Goal: Complete application form: Complete application form

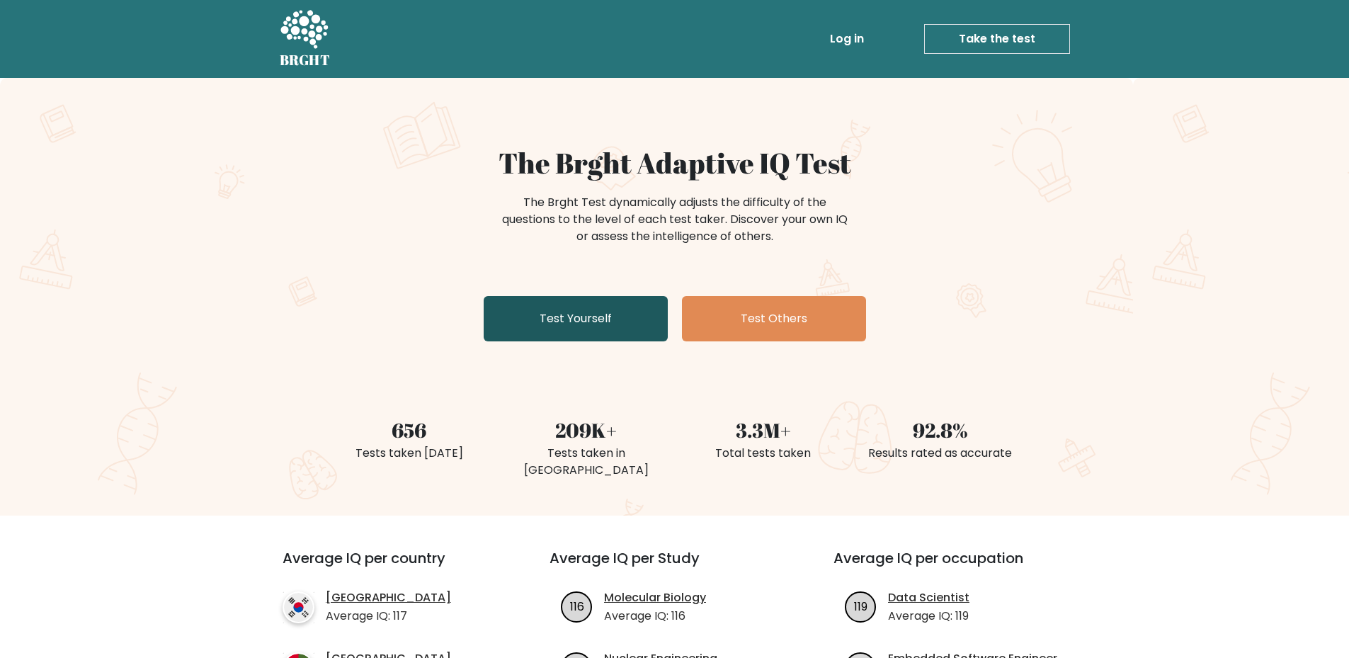
click at [587, 316] on link "Test Yourself" at bounding box center [576, 318] width 184 height 45
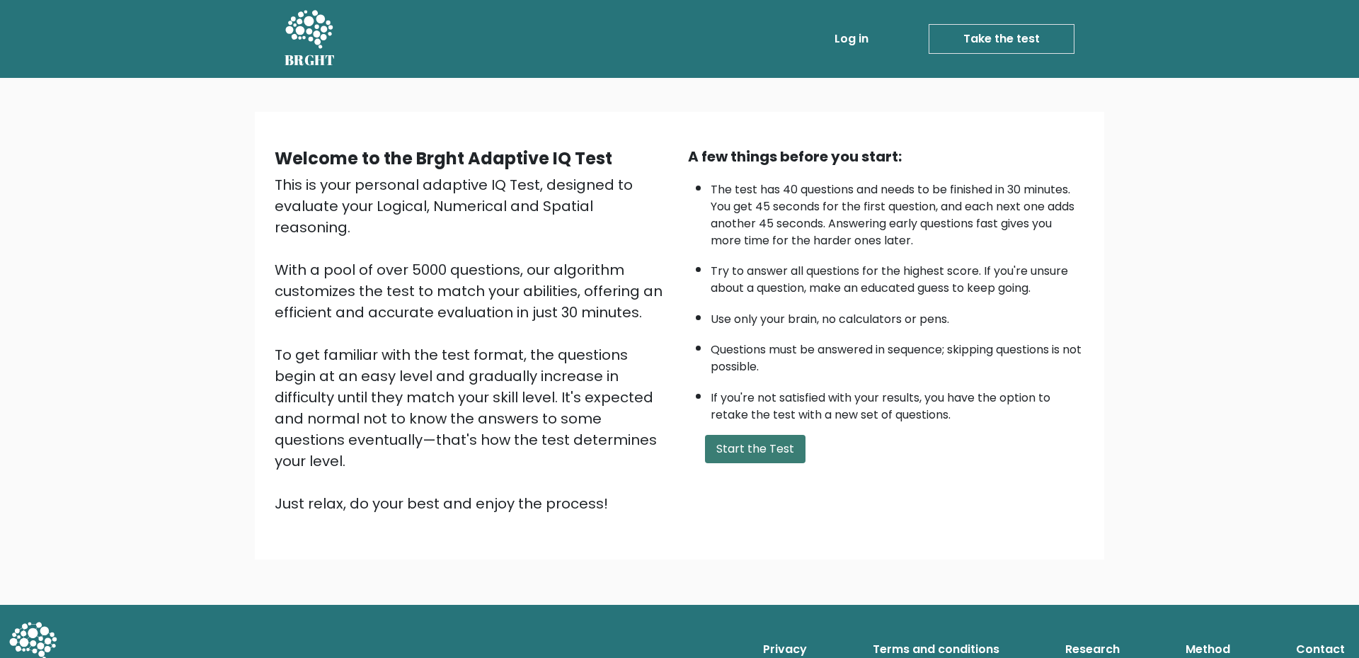
click at [765, 448] on button "Start the Test" at bounding box center [755, 449] width 101 height 28
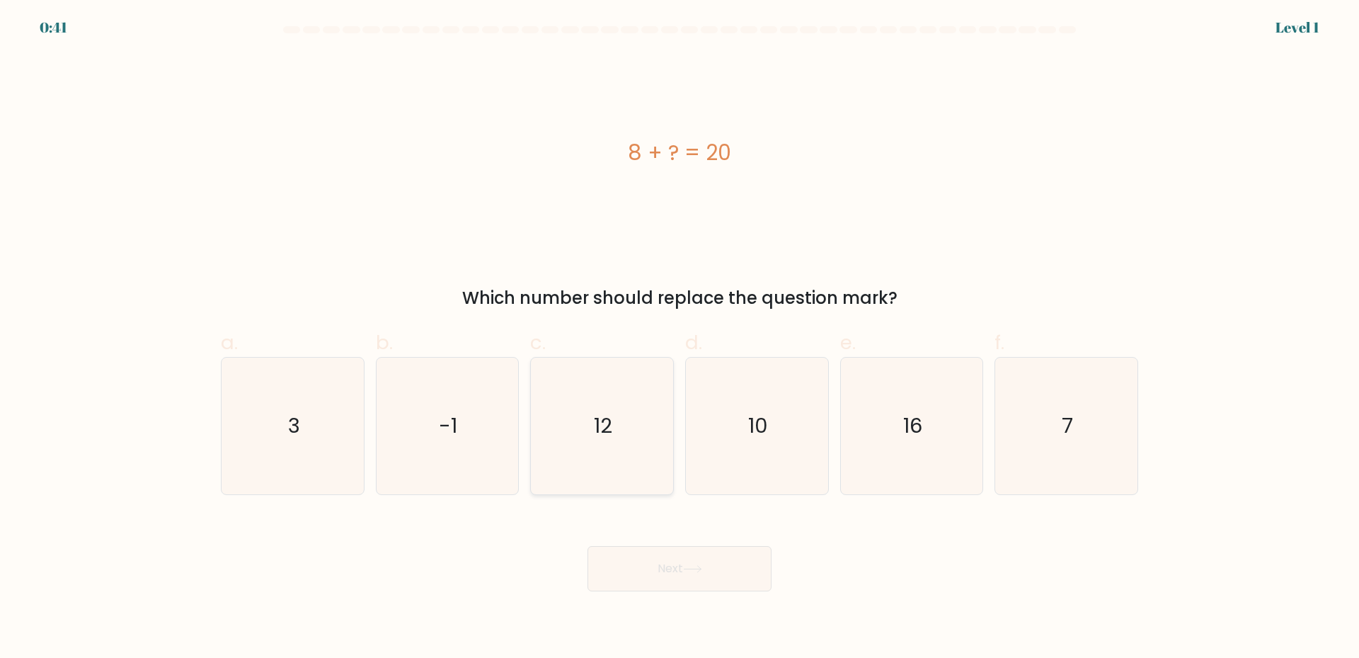
click at [589, 443] on icon "12" at bounding box center [602, 426] width 137 height 137
click at [680, 338] on input "c. 12" at bounding box center [680, 333] width 1 height 9
radio input "true"
click at [646, 559] on button "Next" at bounding box center [680, 568] width 184 height 45
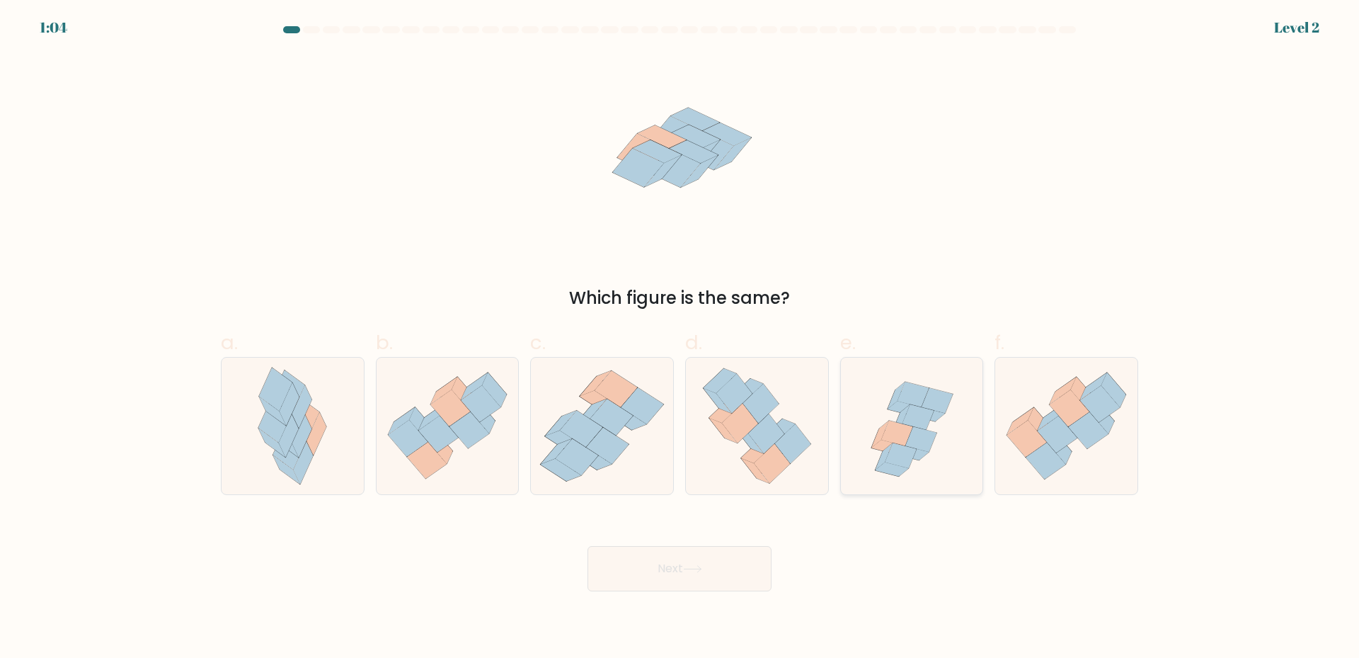
click at [906, 410] on icon at bounding box center [901, 418] width 17 height 27
click at [680, 338] on input "e." at bounding box center [680, 333] width 1 height 9
radio input "true"
click at [653, 569] on button "Next" at bounding box center [680, 568] width 184 height 45
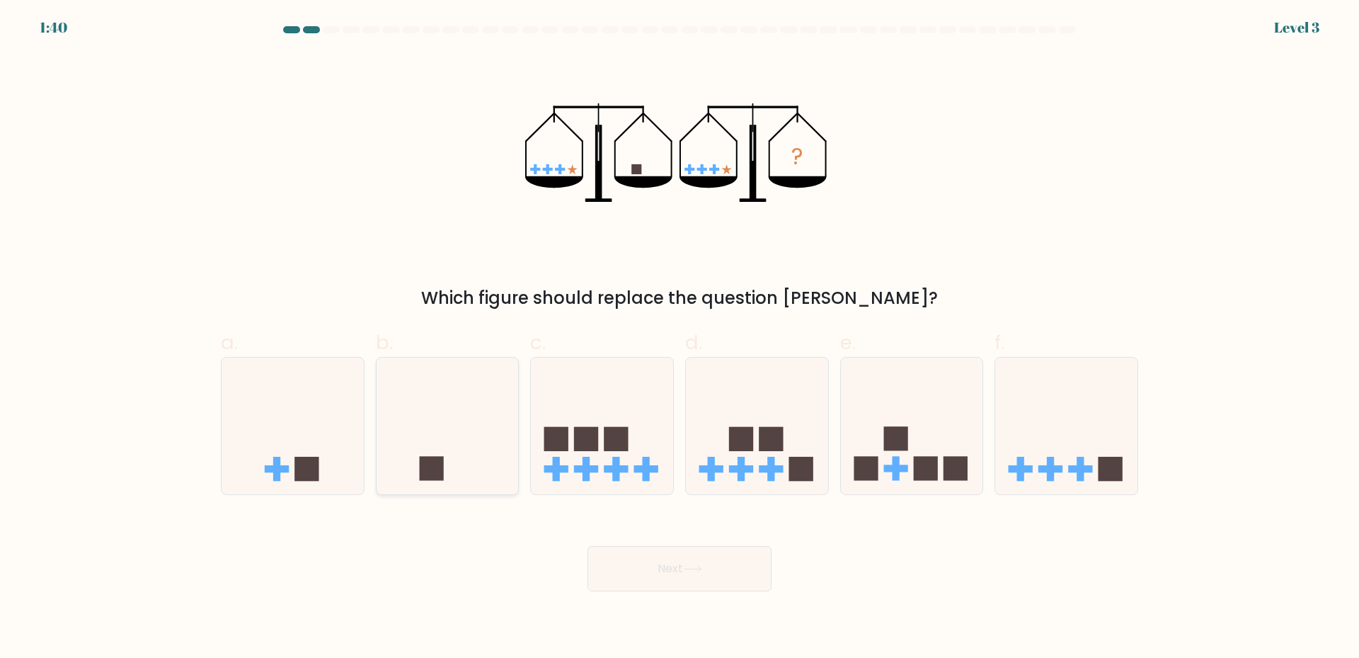
click at [447, 479] on icon at bounding box center [448, 426] width 142 height 118
click at [680, 338] on input "b." at bounding box center [680, 333] width 1 height 9
radio input "true"
click at [704, 559] on button "Next" at bounding box center [680, 568] width 184 height 45
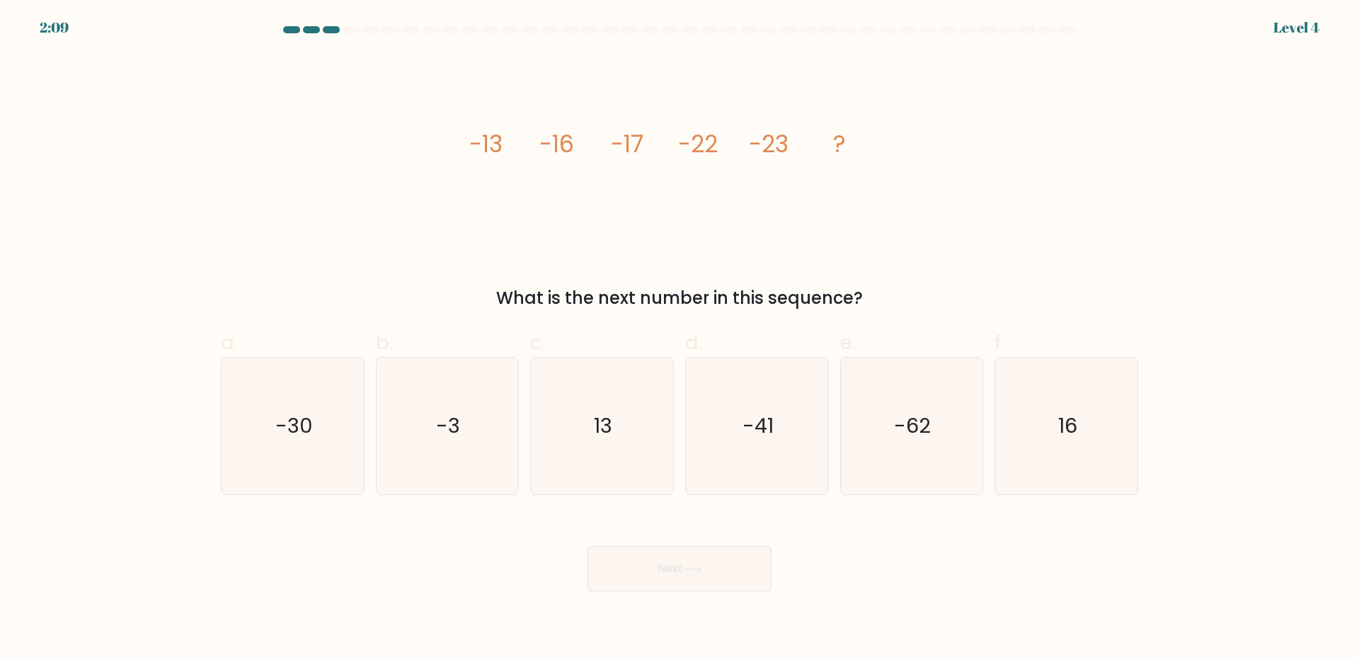
drag, startPoint x: 466, startPoint y: 140, endPoint x: 861, endPoint y: 290, distance: 422.4
click at [861, 290] on div "image/svg+xml -13 -16 -17 -22 -23 ? What is the next number in this sequence?" at bounding box center [679, 182] width 935 height 257
copy div "-13 -16 -17 -22 -23 ? What is the next number in this sequence?"
click at [302, 447] on icon "-30" at bounding box center [292, 426] width 137 height 137
click at [680, 338] on input "a. -30" at bounding box center [680, 333] width 1 height 9
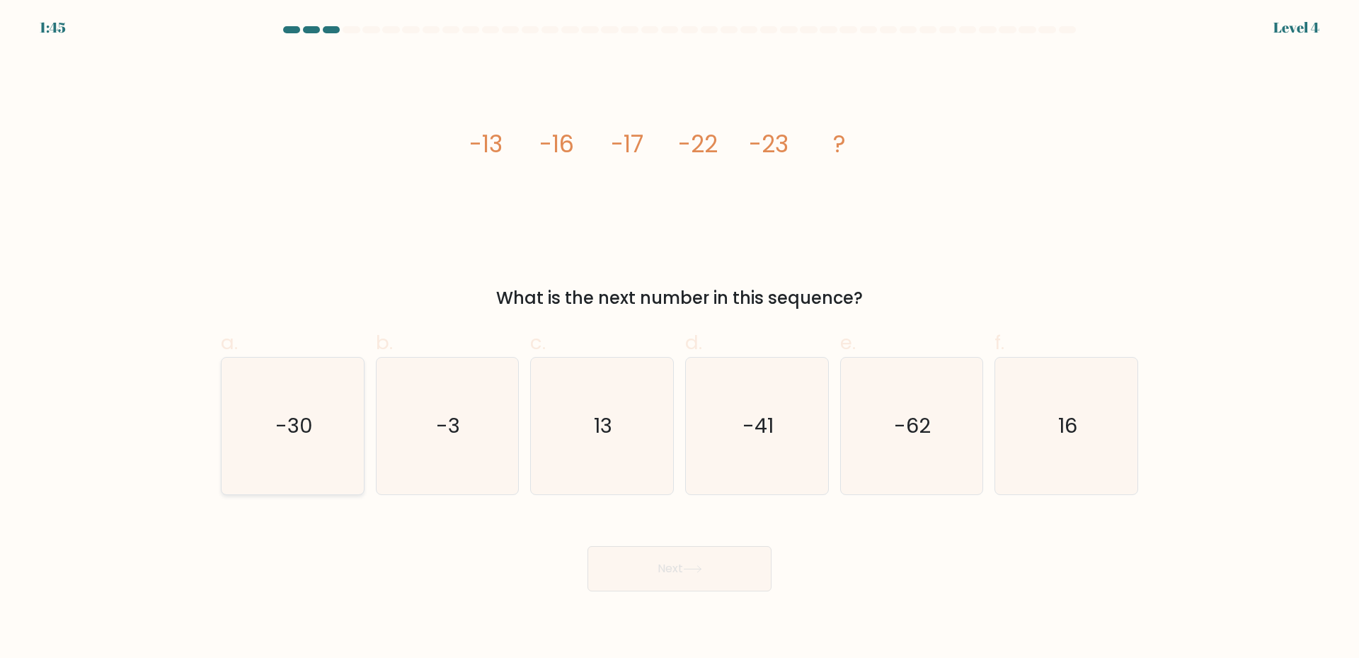
radio input "true"
click at [701, 573] on icon at bounding box center [692, 569] width 19 height 8
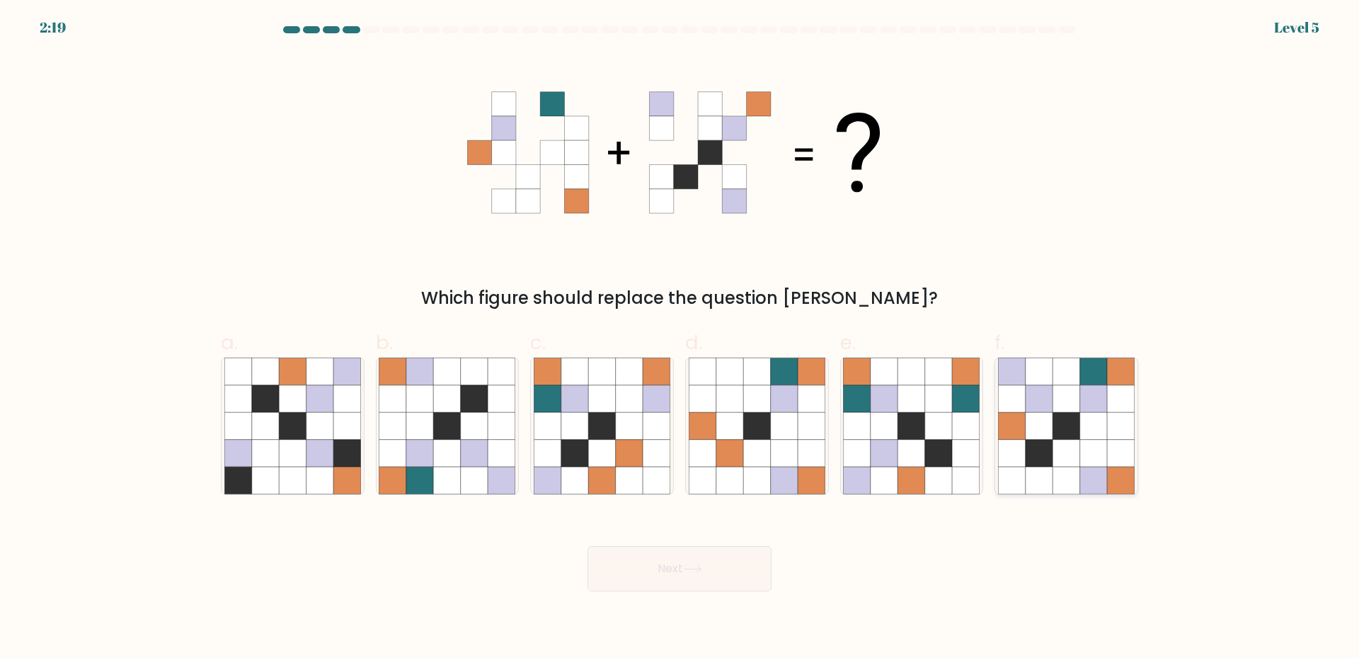
click at [1075, 445] on icon at bounding box center [1066, 453] width 27 height 27
click at [680, 338] on input "f." at bounding box center [680, 333] width 1 height 9
radio input "true"
click at [678, 581] on button "Next" at bounding box center [680, 568] width 184 height 45
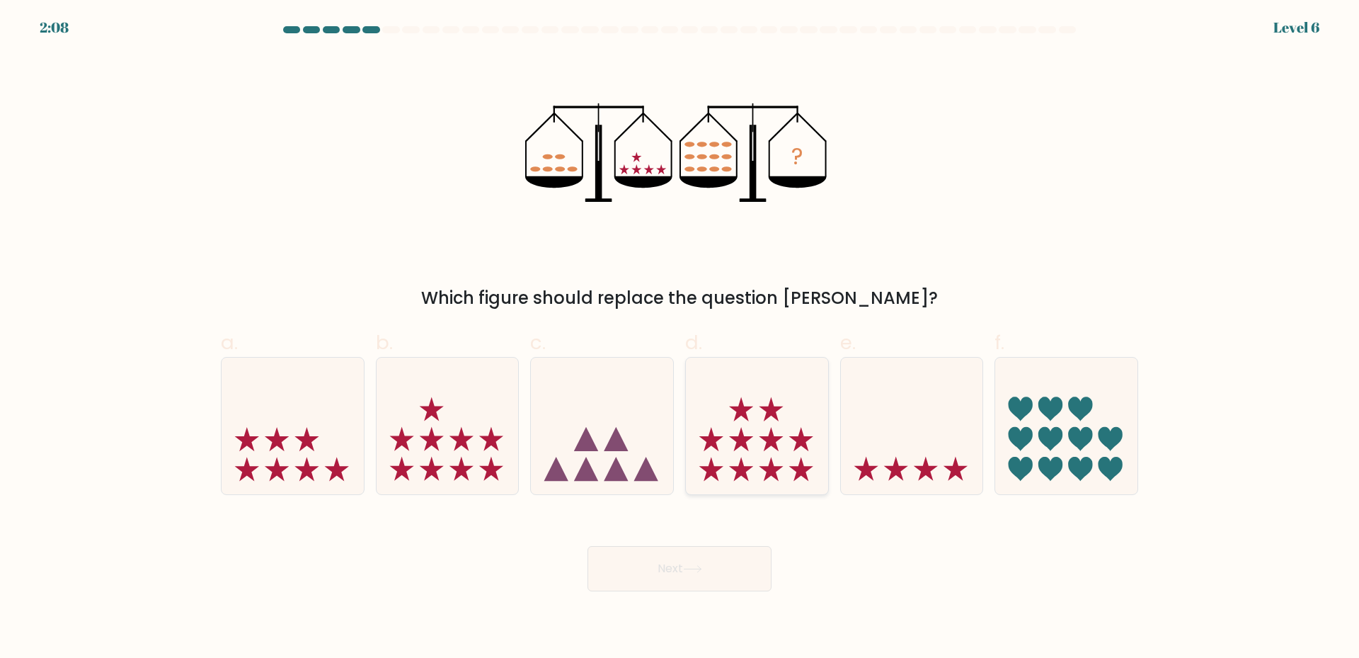
click at [739, 418] on icon at bounding box center [757, 426] width 142 height 118
click at [680, 338] on input "d." at bounding box center [680, 333] width 1 height 9
radio input "true"
click at [664, 551] on button "Next" at bounding box center [680, 568] width 184 height 45
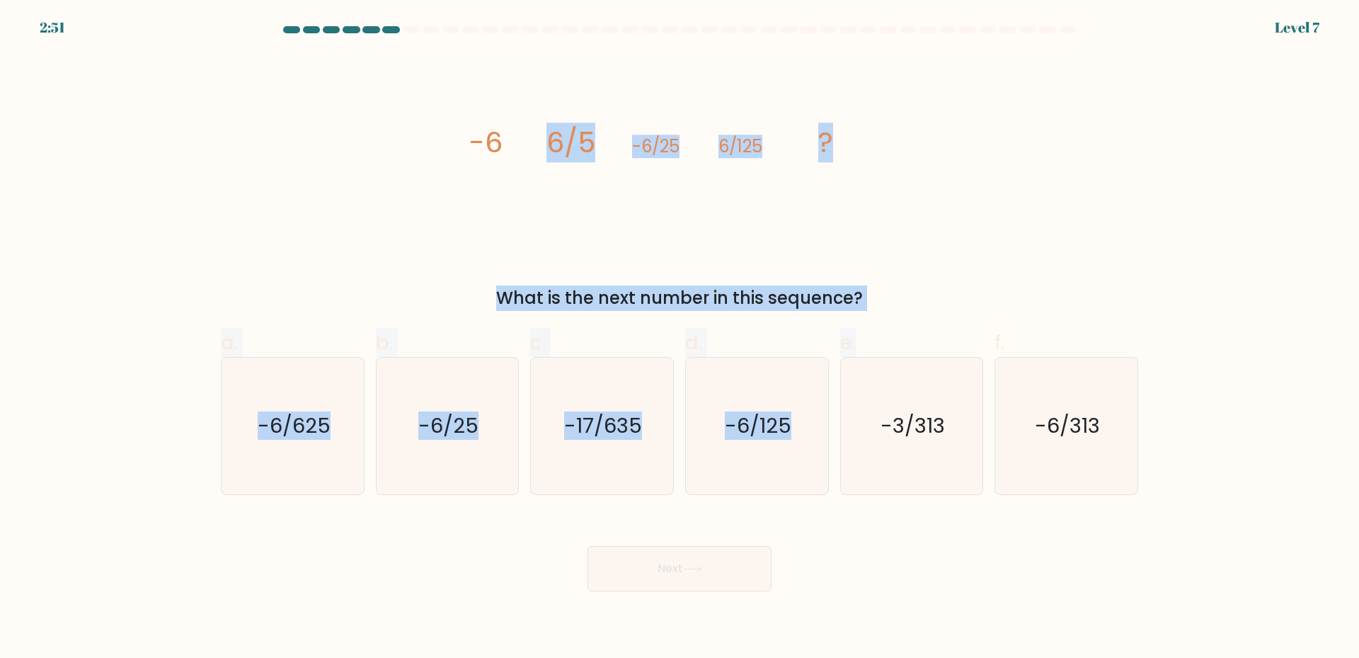
drag, startPoint x: 891, startPoint y: 311, endPoint x: 496, endPoint y: 142, distance: 429.5
click at [496, 142] on form at bounding box center [679, 308] width 1359 height 565
drag, startPoint x: 501, startPoint y: 219, endPoint x: 499, endPoint y: 212, distance: 8.1
click at [501, 217] on icon "image/svg+xml -6 6/5 -6/25 6/125 ?" at bounding box center [679, 153] width 425 height 198
drag, startPoint x: 470, startPoint y: 141, endPoint x: 907, endPoint y: 292, distance: 462.3
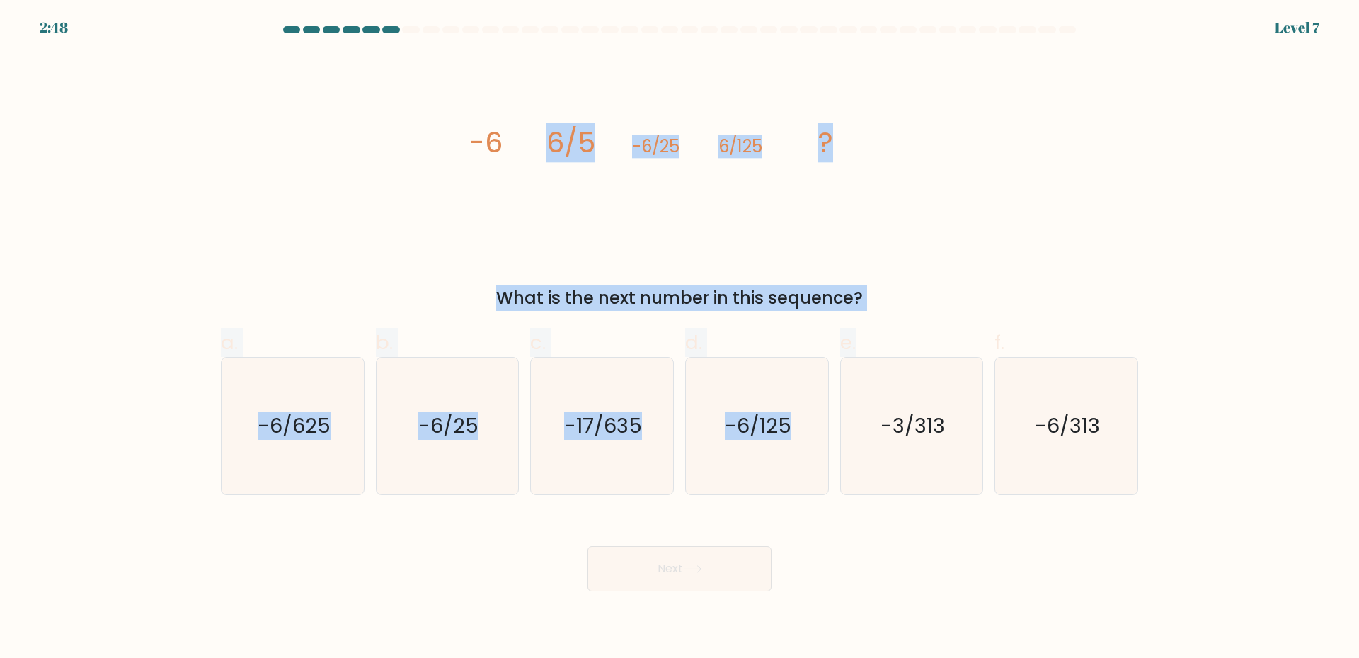
click at [907, 292] on div "image/svg+xml -6 6/5 -6/25 6/125 ? What is the next number in this sequence?" at bounding box center [679, 182] width 935 height 257
copy div "-6 6/5 -6/25 6/125 ? What is the next number in this sequence?"
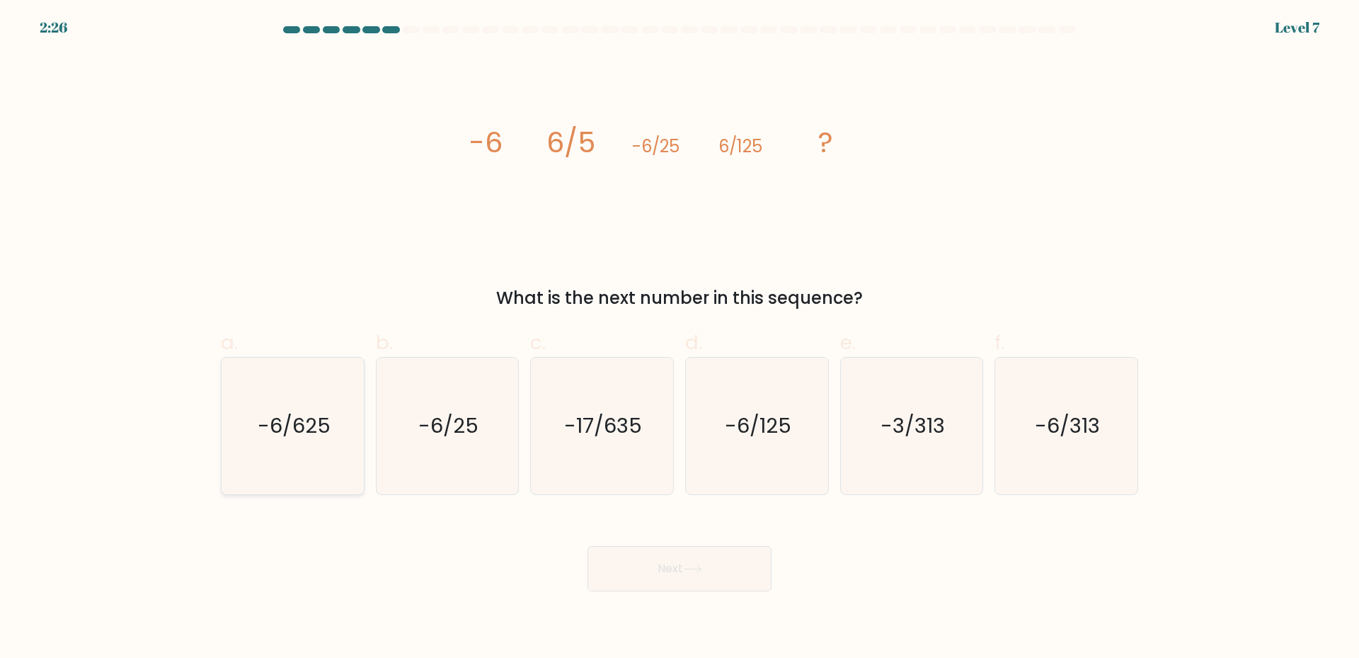
click at [329, 459] on icon "-6/625" at bounding box center [292, 426] width 137 height 137
click at [680, 338] on input "a. -6/625" at bounding box center [680, 333] width 1 height 9
radio input "true"
click at [634, 580] on button "Next" at bounding box center [680, 568] width 184 height 45
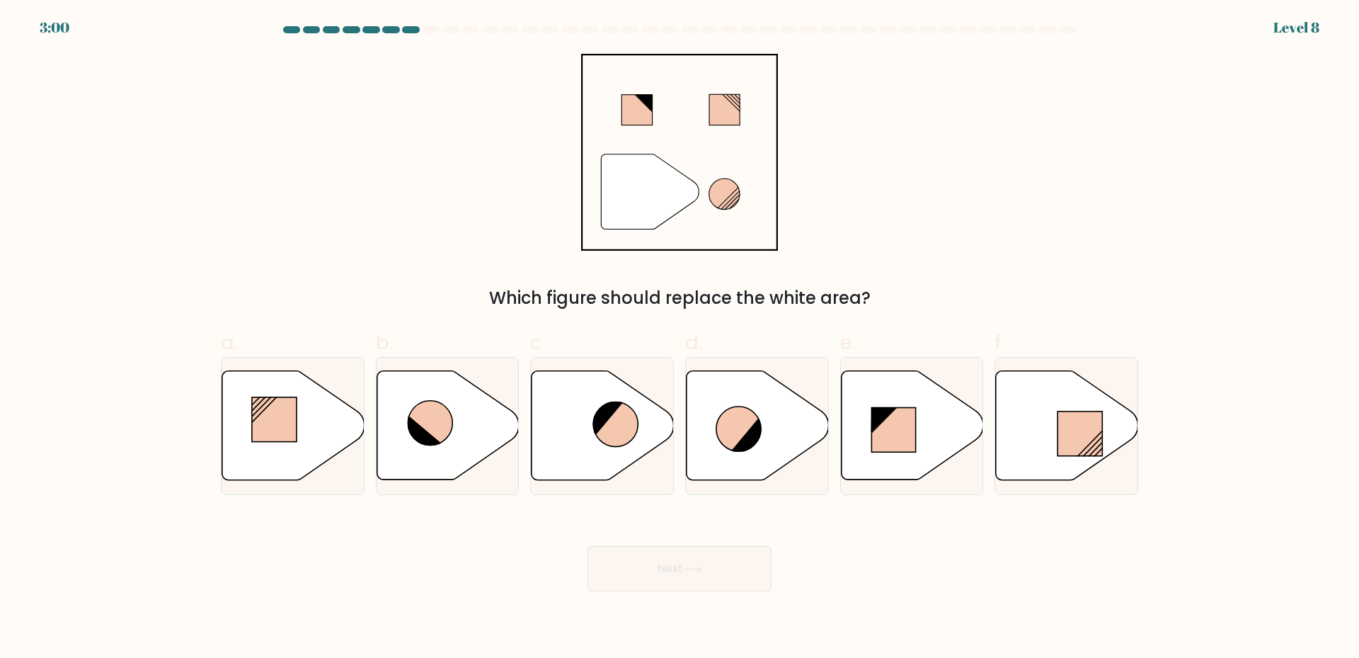
drag, startPoint x: 874, startPoint y: 302, endPoint x: 521, endPoint y: 147, distance: 385.5
click at [602, 58] on div "" Which figure should replace the white area?" at bounding box center [679, 182] width 935 height 257
click at [413, 439] on icon at bounding box center [424, 432] width 35 height 33
click at [680, 338] on input "b." at bounding box center [680, 333] width 1 height 9
radio input "true"
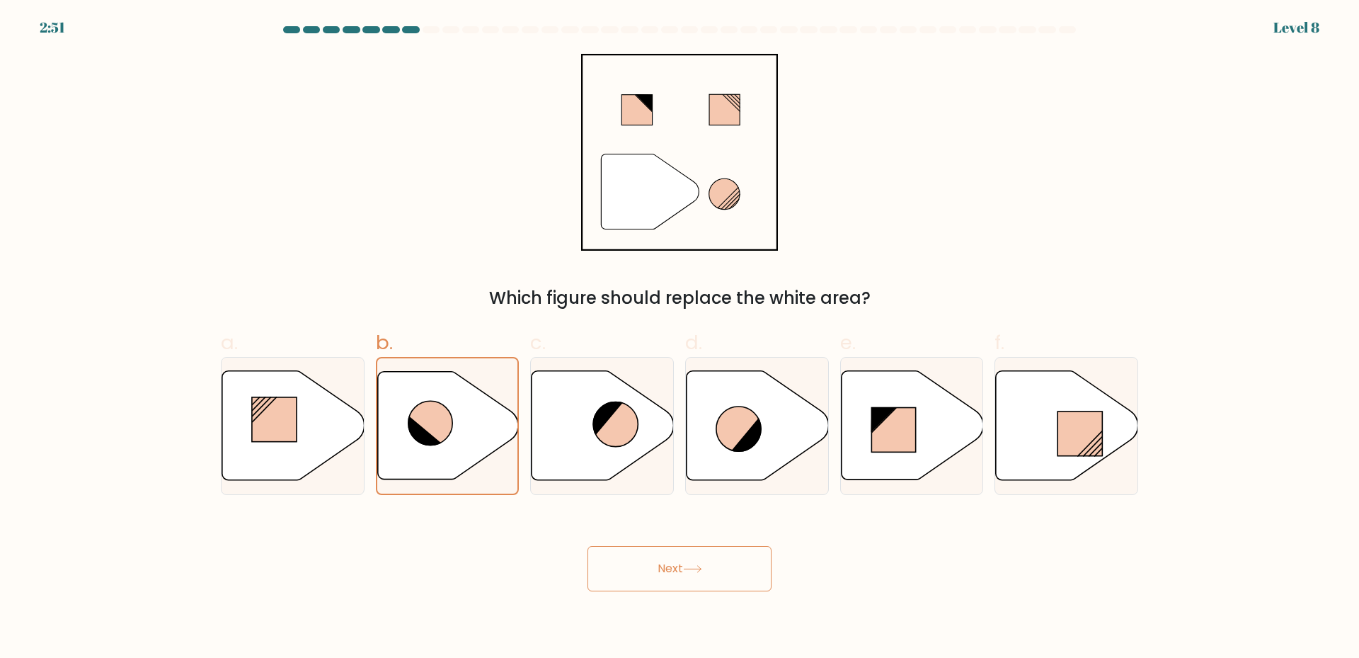
click at [678, 562] on button "Next" at bounding box center [680, 568] width 184 height 45
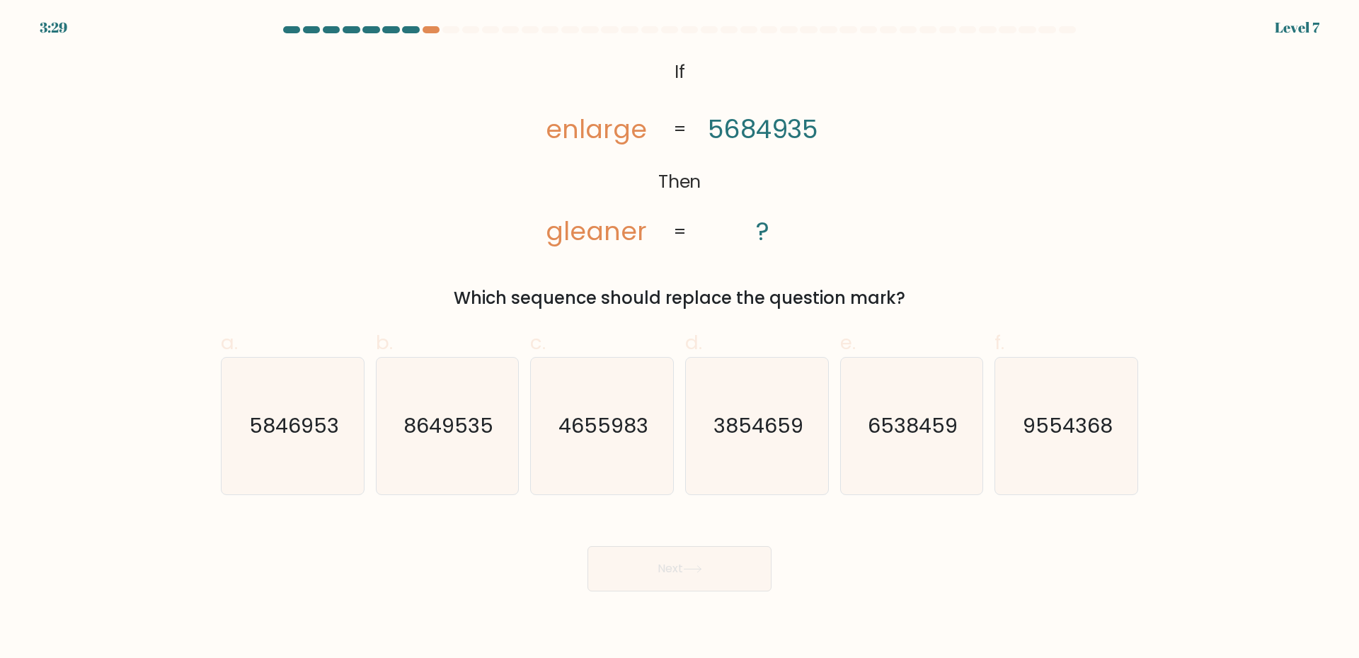
drag, startPoint x: 908, startPoint y: 300, endPoint x: 525, endPoint y: 142, distance: 414.3
click at [525, 142] on div "@import url('https://fonts.googleapis.com/css?family=Abril+Fatface:400,100,100i…" at bounding box center [679, 182] width 935 height 257
copy div "enlarge gleaner 5684935 ? = = Which sequence should replace the question mark?"
click at [394, 230] on div "@import url('https://fonts.googleapis.com/css?family=Abril+Fatface:400,100,100i…" at bounding box center [679, 182] width 935 height 257
click at [743, 409] on icon "3854659" at bounding box center [757, 426] width 137 height 137
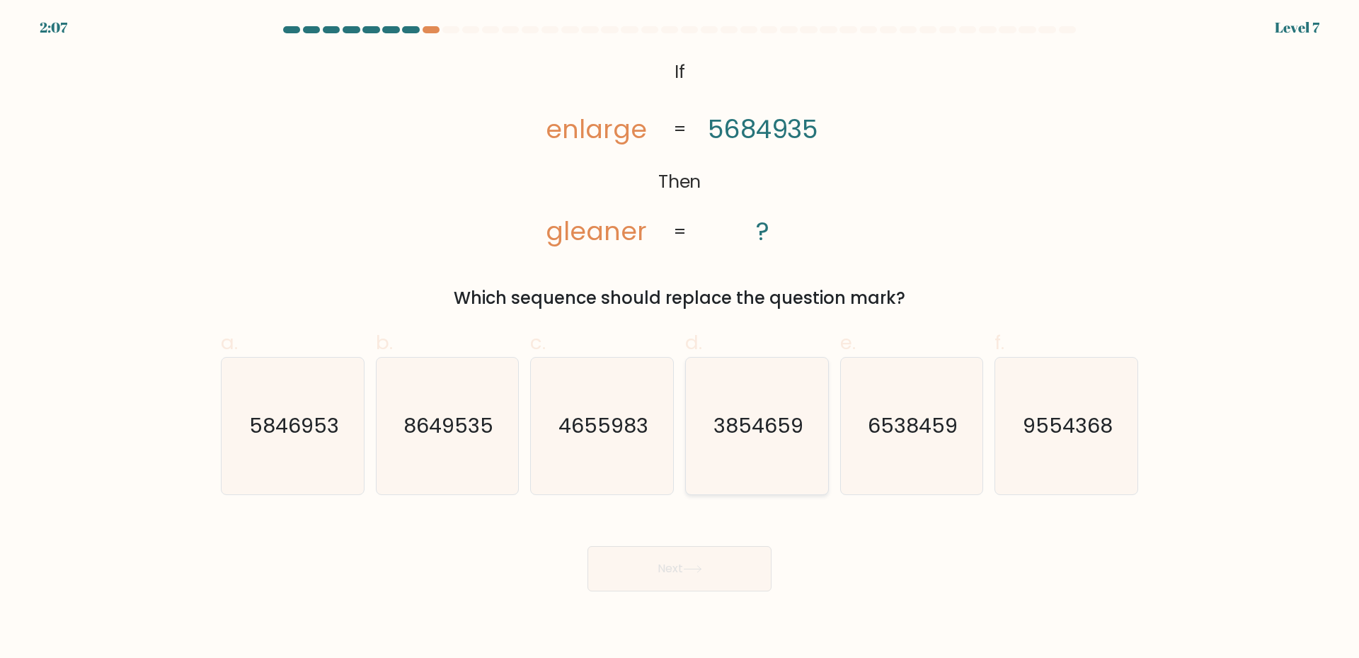
click at [680, 338] on input "d. 3854659" at bounding box center [680, 333] width 1 height 9
radio input "true"
click at [662, 560] on button "Next" at bounding box center [680, 568] width 184 height 45
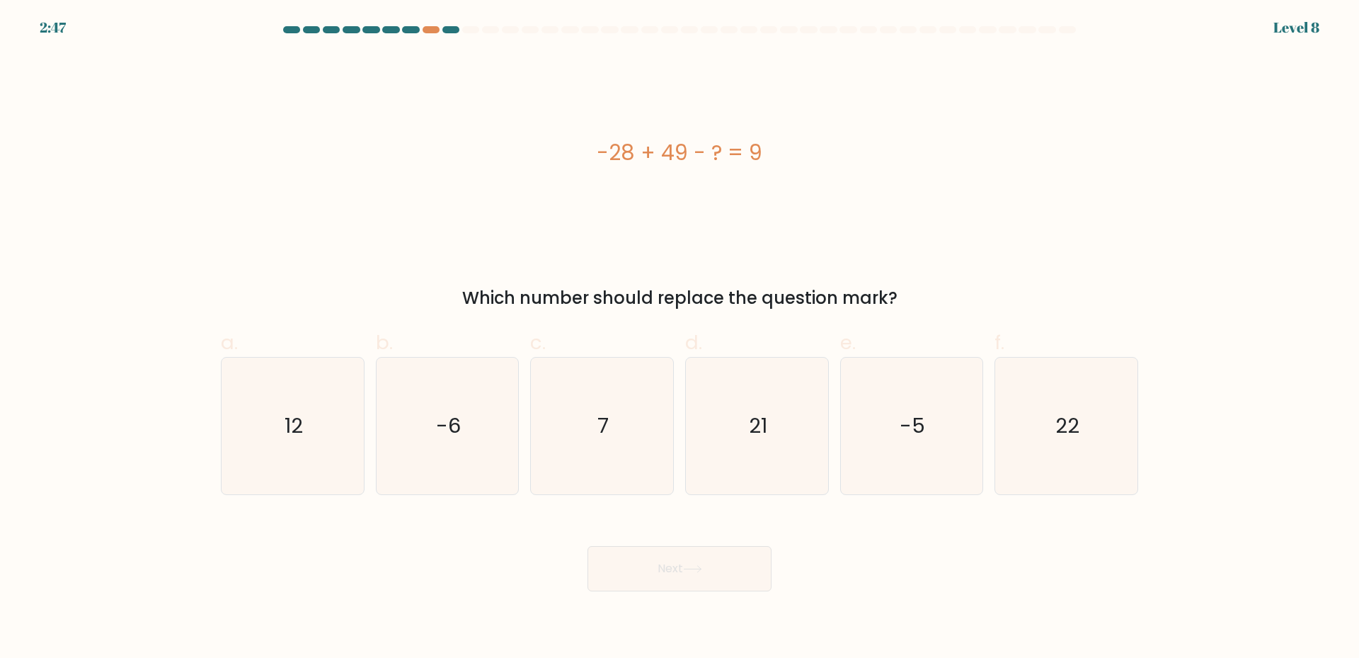
drag, startPoint x: 902, startPoint y: 300, endPoint x: 726, endPoint y: 261, distance: 180.5
click at [780, 295] on div "Which number should replace the question mark?" at bounding box center [679, 297] width 901 height 25
drag, startPoint x: 617, startPoint y: 176, endPoint x: 606, endPoint y: 152, distance: 26.6
click at [606, 152] on div "-28 + 49 - ? = 9" at bounding box center [680, 153] width 918 height 198
drag, startPoint x: 934, startPoint y: 297, endPoint x: 572, endPoint y: 152, distance: 389.5
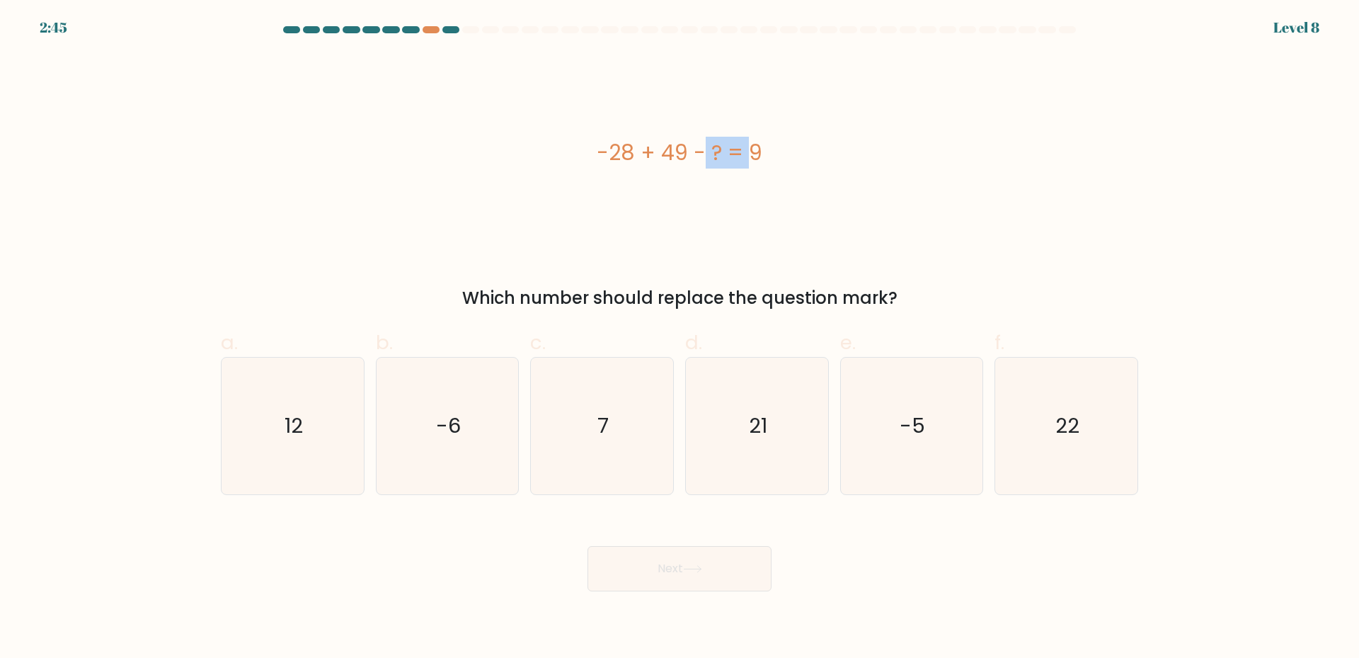
click at [572, 152] on div "-28 + 49 - ? = 9 Which number should replace the question mark?" at bounding box center [679, 182] width 935 height 257
copy div "-28 + 49 - ? = 9 Which number should replace the question mark?"
click at [394, 226] on div "-28 + 49 - ? = 9" at bounding box center [680, 153] width 918 height 198
click at [305, 447] on icon "12" at bounding box center [292, 426] width 137 height 137
click at [680, 338] on input "a. 12" at bounding box center [680, 333] width 1 height 9
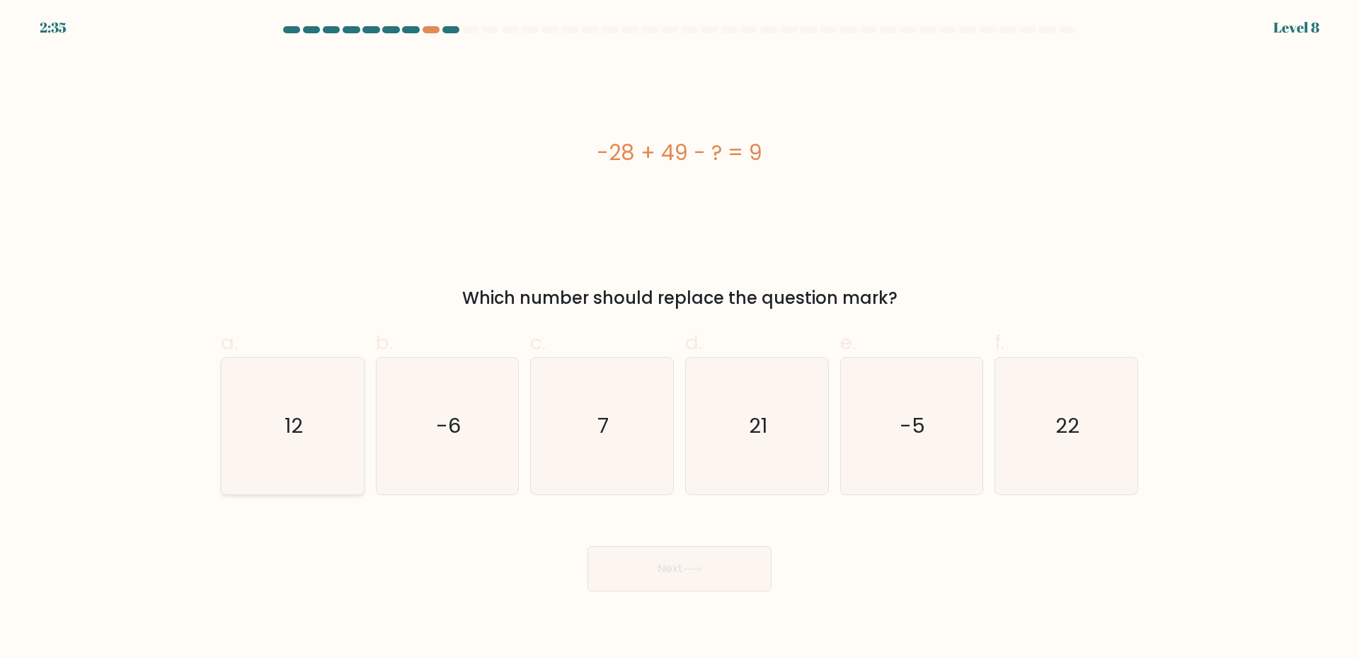
radio input "true"
click at [675, 566] on button "Next" at bounding box center [680, 568] width 184 height 45
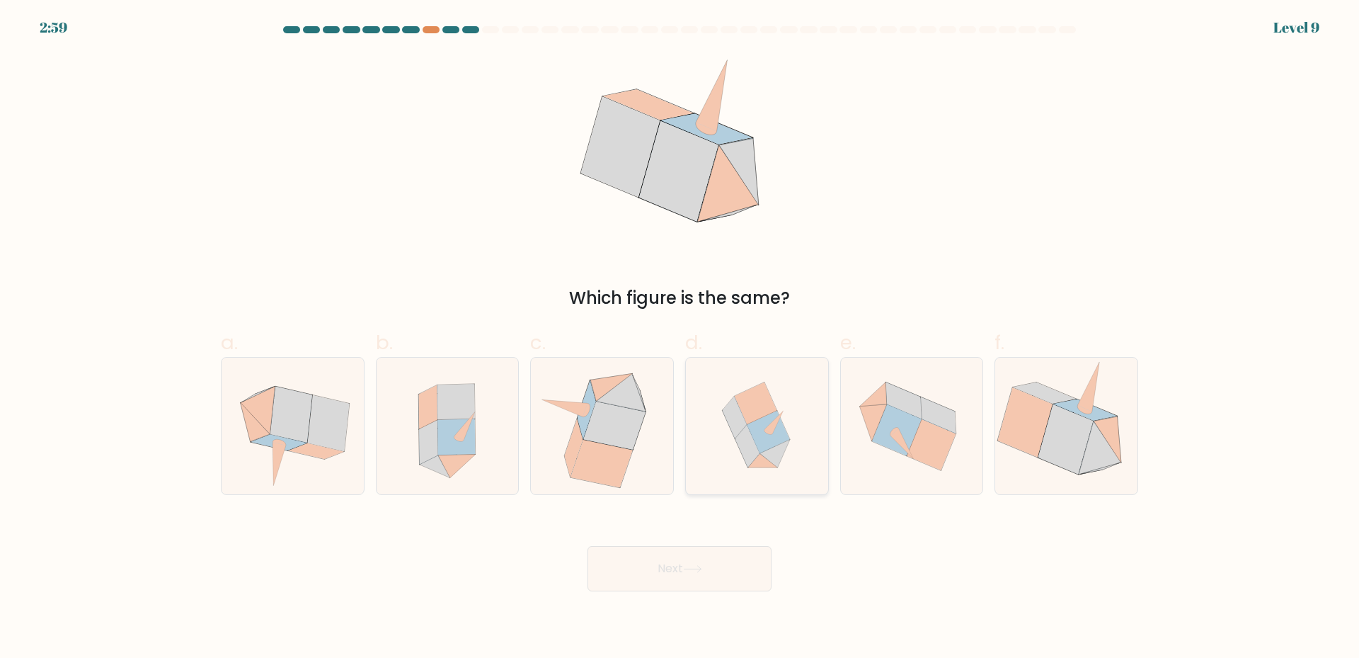
click at [752, 439] on icon at bounding box center [747, 446] width 24 height 42
click at [680, 338] on input "d." at bounding box center [680, 333] width 1 height 9
radio input "true"
click at [702, 566] on icon at bounding box center [692, 569] width 19 height 8
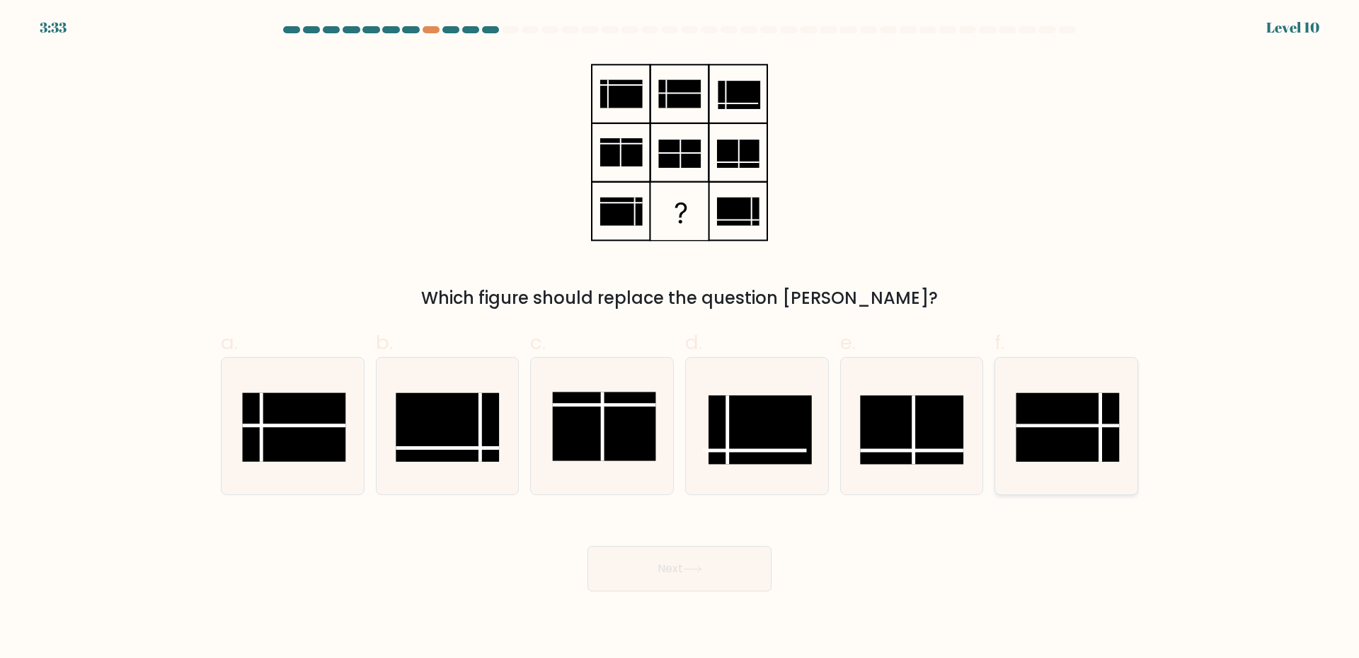
click at [1017, 441] on rect at bounding box center [1068, 427] width 103 height 69
click at [680, 338] on input "f." at bounding box center [680, 333] width 1 height 9
radio input "true"
click at [650, 577] on button "Next" at bounding box center [680, 568] width 184 height 45
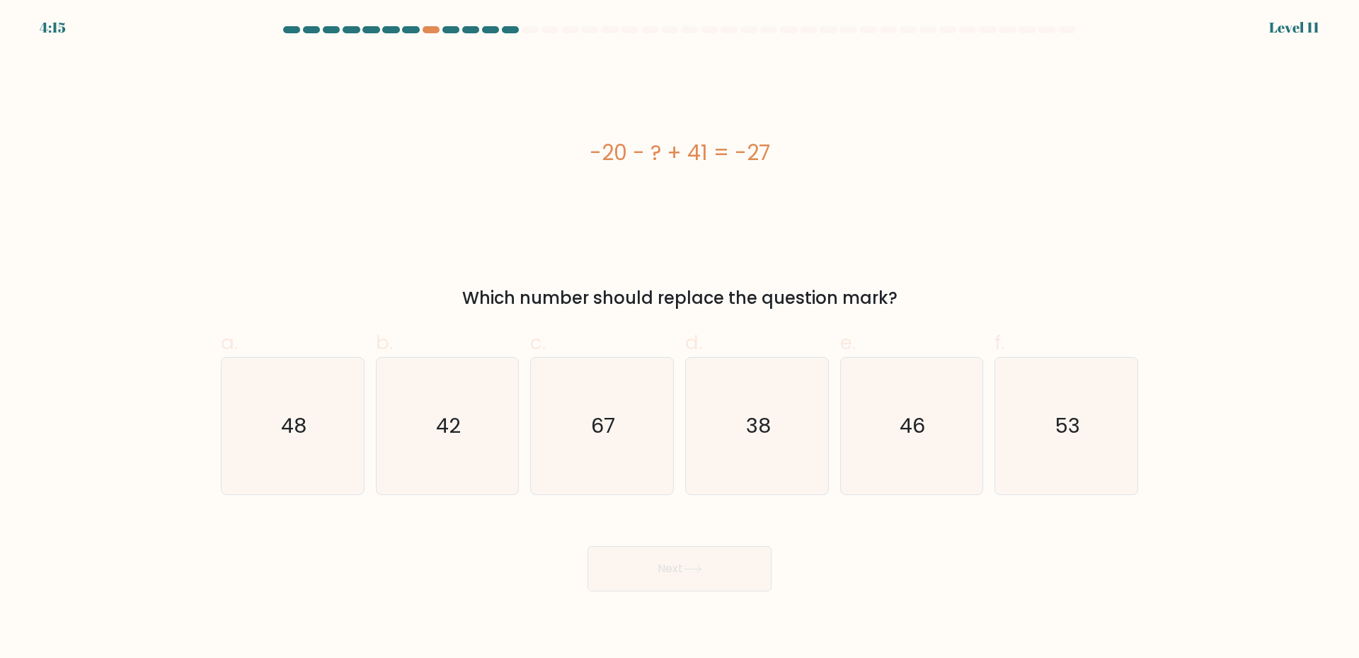
drag, startPoint x: 909, startPoint y: 295, endPoint x: 589, endPoint y: 166, distance: 344.7
click at [589, 166] on div "-20 - ? + 41 = -27 Which number should replace the question mark?" at bounding box center [679, 182] width 935 height 257
copy div "-20 - ? + 41 = -27 Which number should replace the question mark?"
click at [538, 241] on div "-20 - ? + 41 = -27" at bounding box center [680, 153] width 918 height 198
click at [304, 450] on icon "48" at bounding box center [292, 426] width 137 height 137
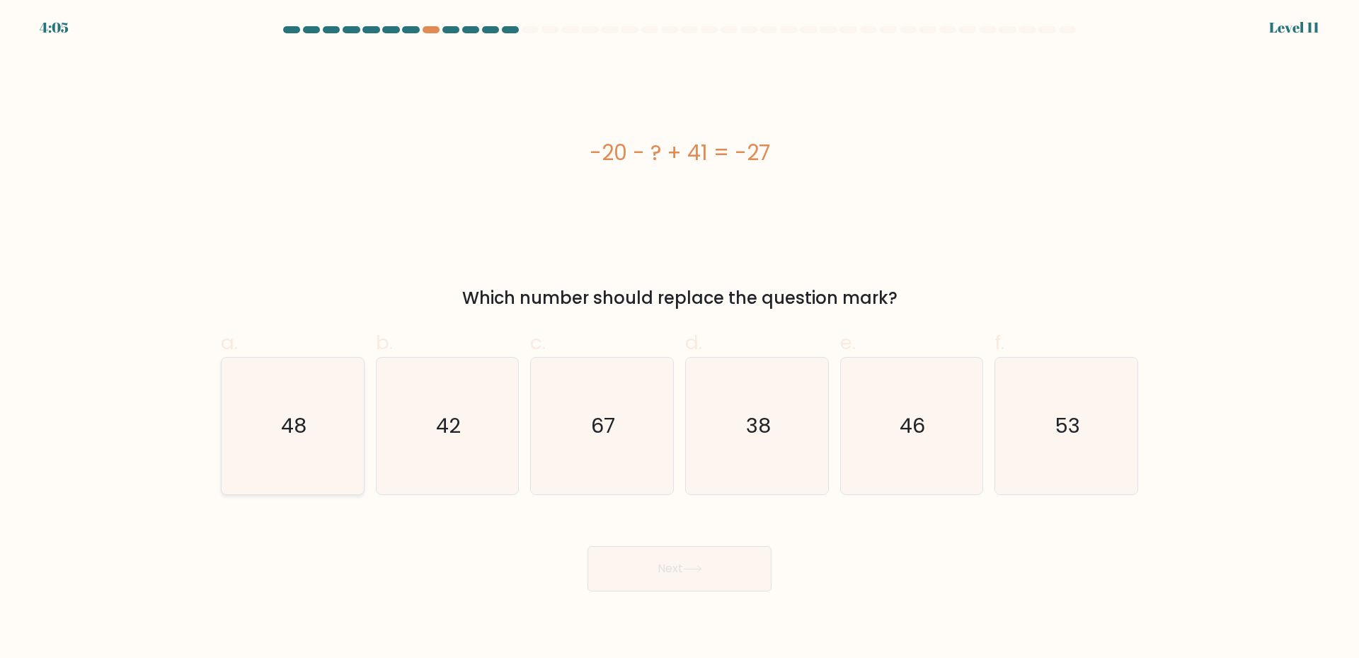
click at [680, 338] on input "a. 48" at bounding box center [680, 333] width 1 height 9
radio input "true"
click at [688, 567] on icon at bounding box center [692, 569] width 19 height 8
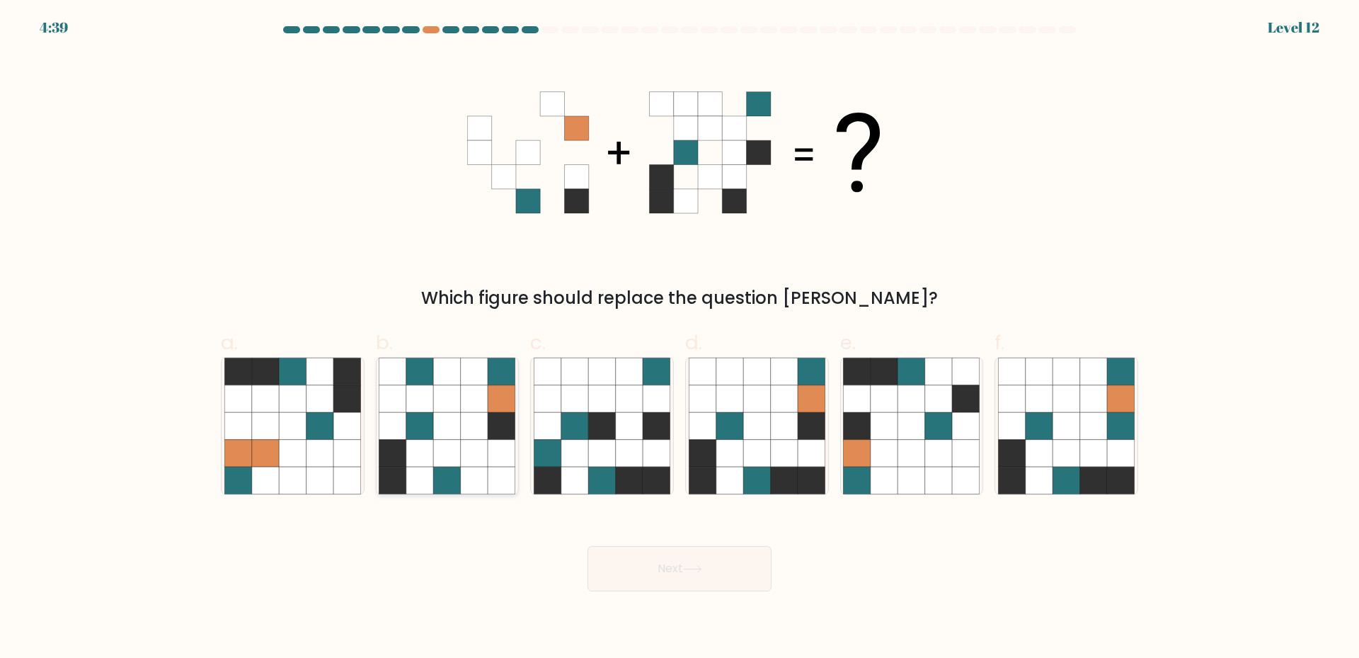
click at [467, 470] on icon at bounding box center [474, 480] width 27 height 27
click at [680, 338] on input "b." at bounding box center [680, 333] width 1 height 9
radio input "true"
click at [695, 554] on button "Next" at bounding box center [680, 568] width 184 height 45
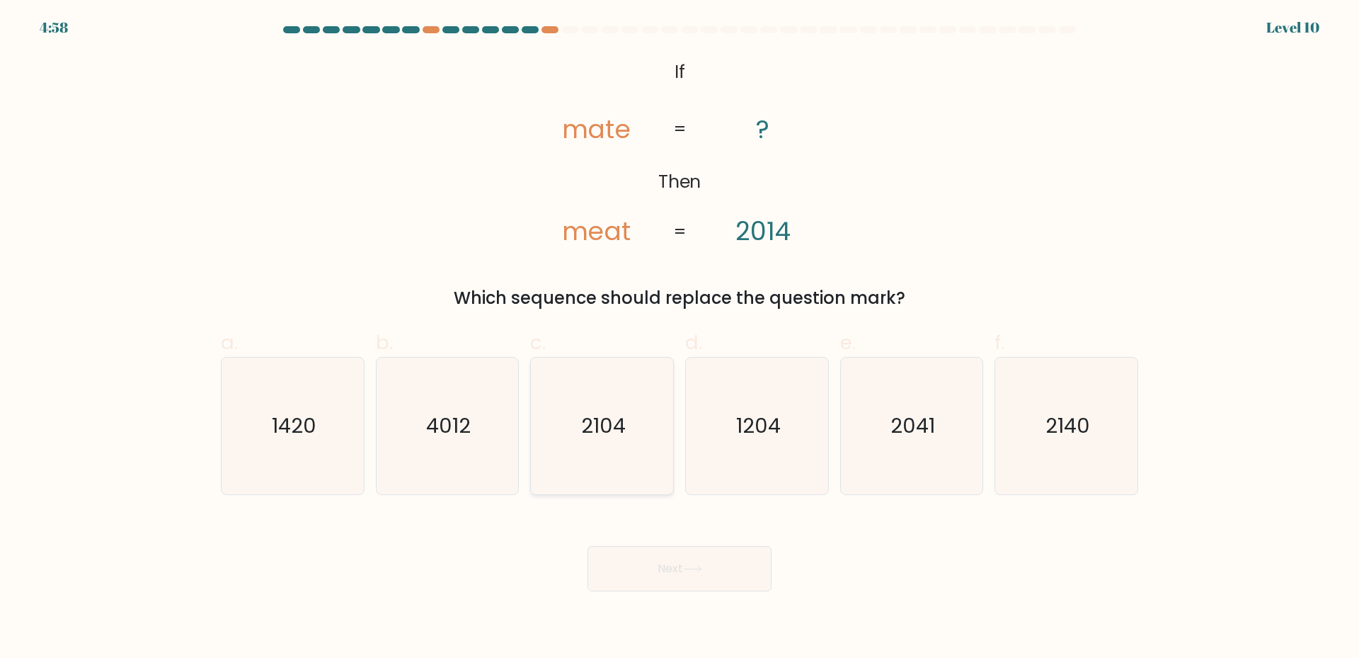
click at [621, 435] on text "2104" at bounding box center [603, 425] width 45 height 28
click at [680, 338] on input "c. 2104" at bounding box center [680, 333] width 1 height 9
radio input "true"
click at [667, 569] on button "Next" at bounding box center [680, 568] width 184 height 45
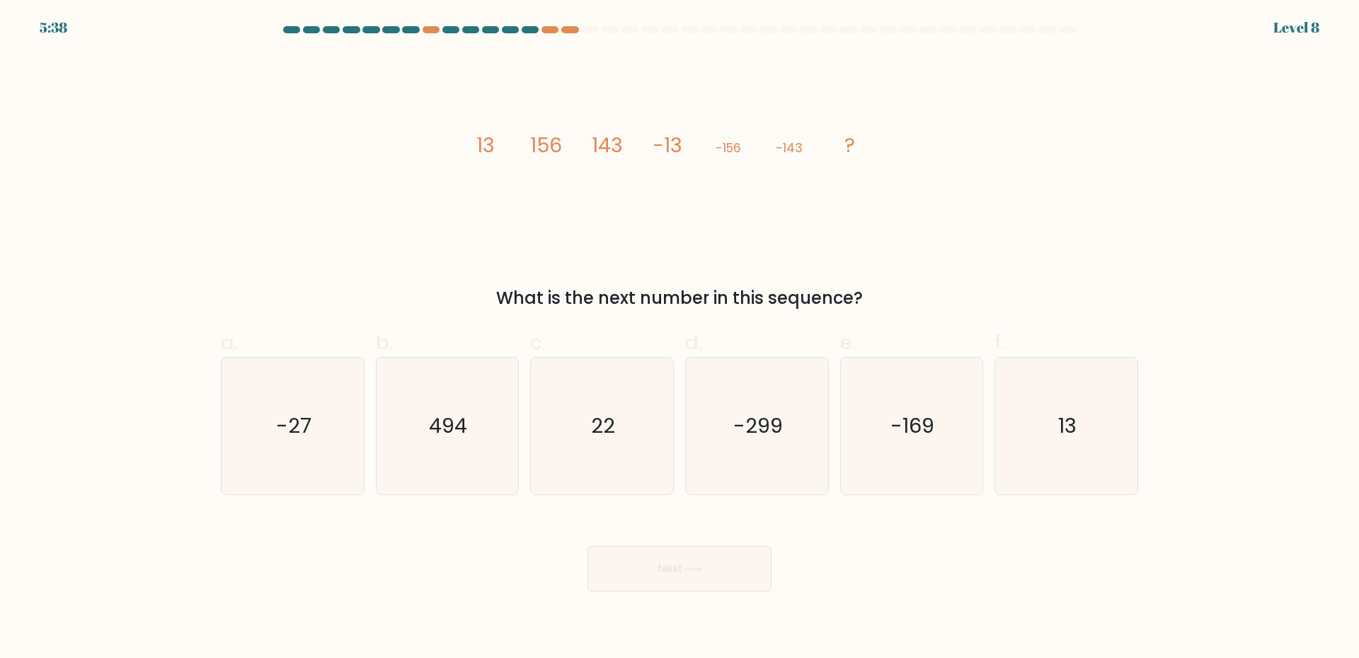
drag, startPoint x: 879, startPoint y: 296, endPoint x: 450, endPoint y: 142, distance: 455.3
click at [450, 142] on div "image/svg+xml 13 156 143 -13 -156 -143 ? What is the next number in this sequen…" at bounding box center [679, 182] width 935 height 257
copy div "13 156 143 -13 -156 -143 ? What is the next number in this sequence?"
click at [1113, 441] on icon "13" at bounding box center [1066, 426] width 137 height 137
click at [680, 338] on input "f. 13" at bounding box center [680, 333] width 1 height 9
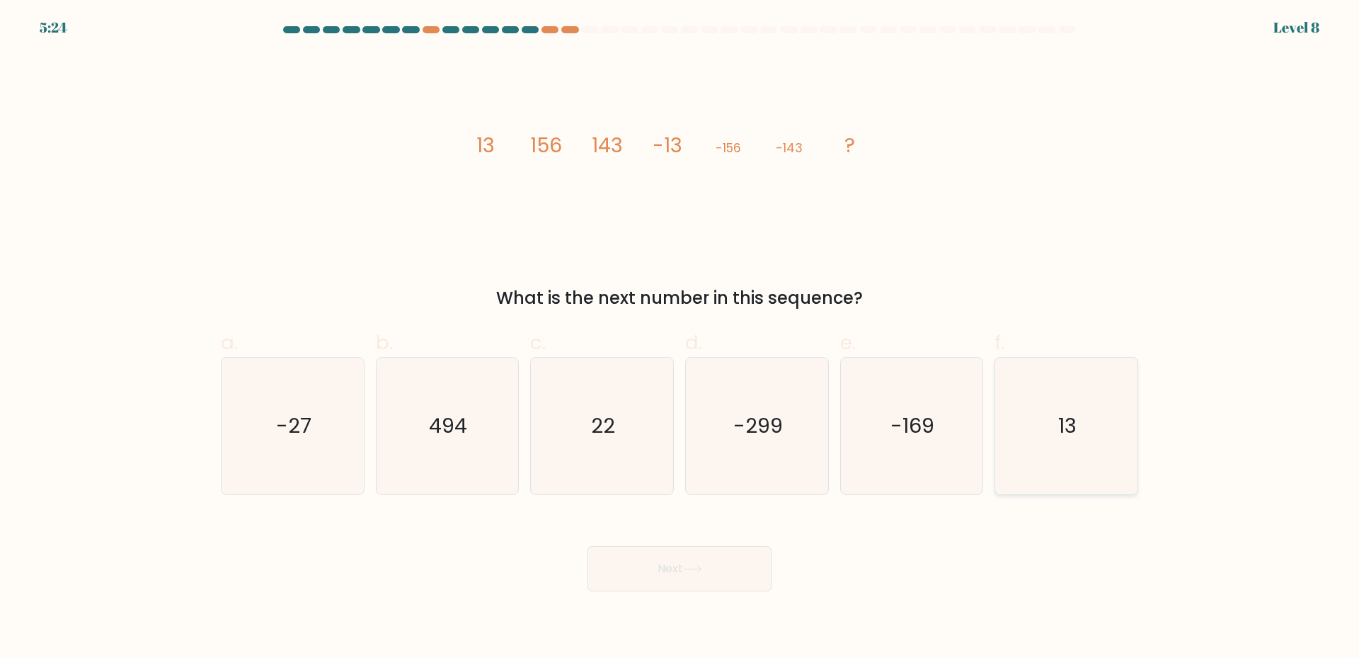
radio input "true"
click at [707, 578] on button "Next" at bounding box center [680, 568] width 184 height 45
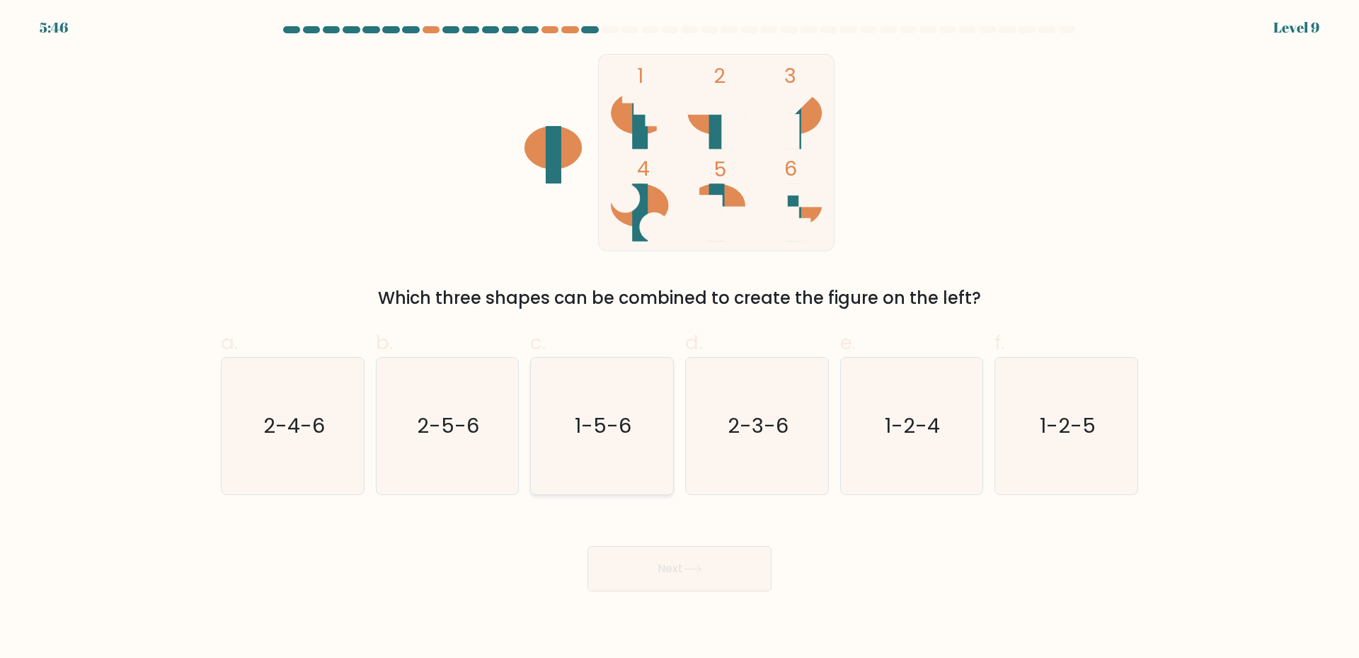
click at [598, 474] on icon "1-5-6" at bounding box center [602, 426] width 137 height 137
click at [680, 338] on input "c. 1-5-6" at bounding box center [680, 333] width 1 height 9
radio input "true"
click at [624, 555] on button "Next" at bounding box center [680, 568] width 184 height 45
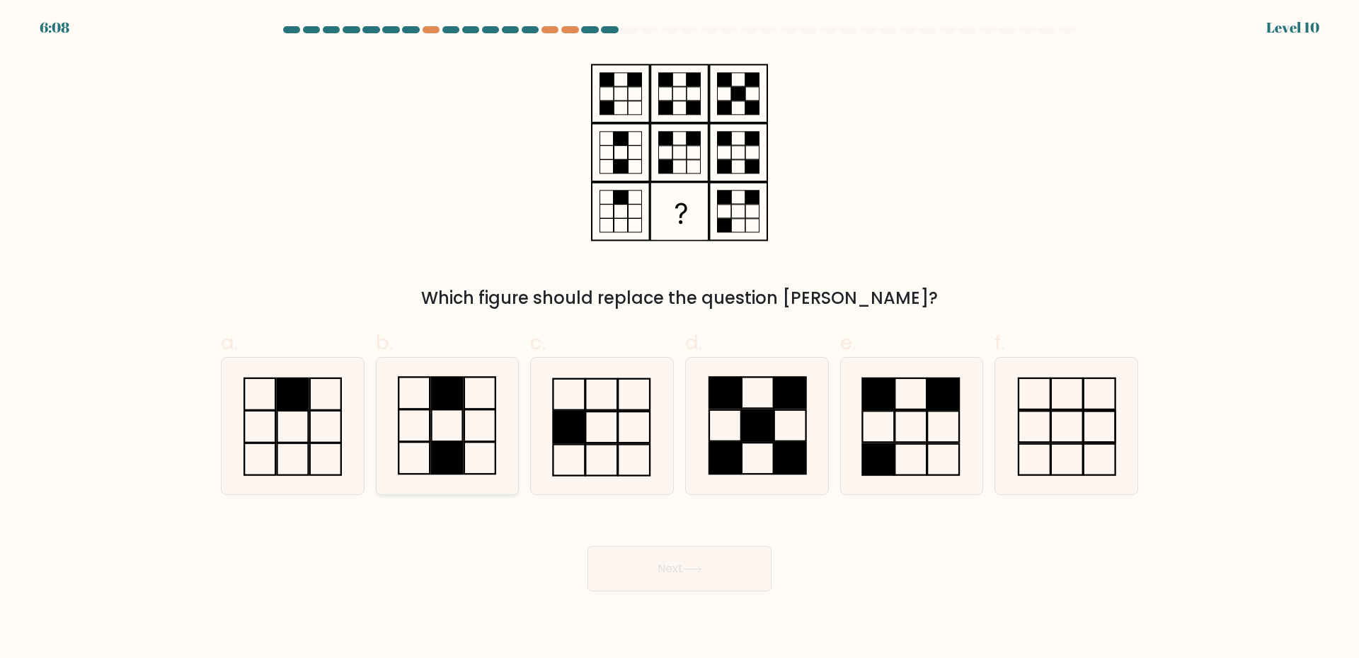
click at [460, 440] on icon at bounding box center [447, 426] width 137 height 137
click at [680, 338] on input "b." at bounding box center [680, 333] width 1 height 9
radio input "true"
click at [668, 562] on button "Next" at bounding box center [680, 568] width 184 height 45
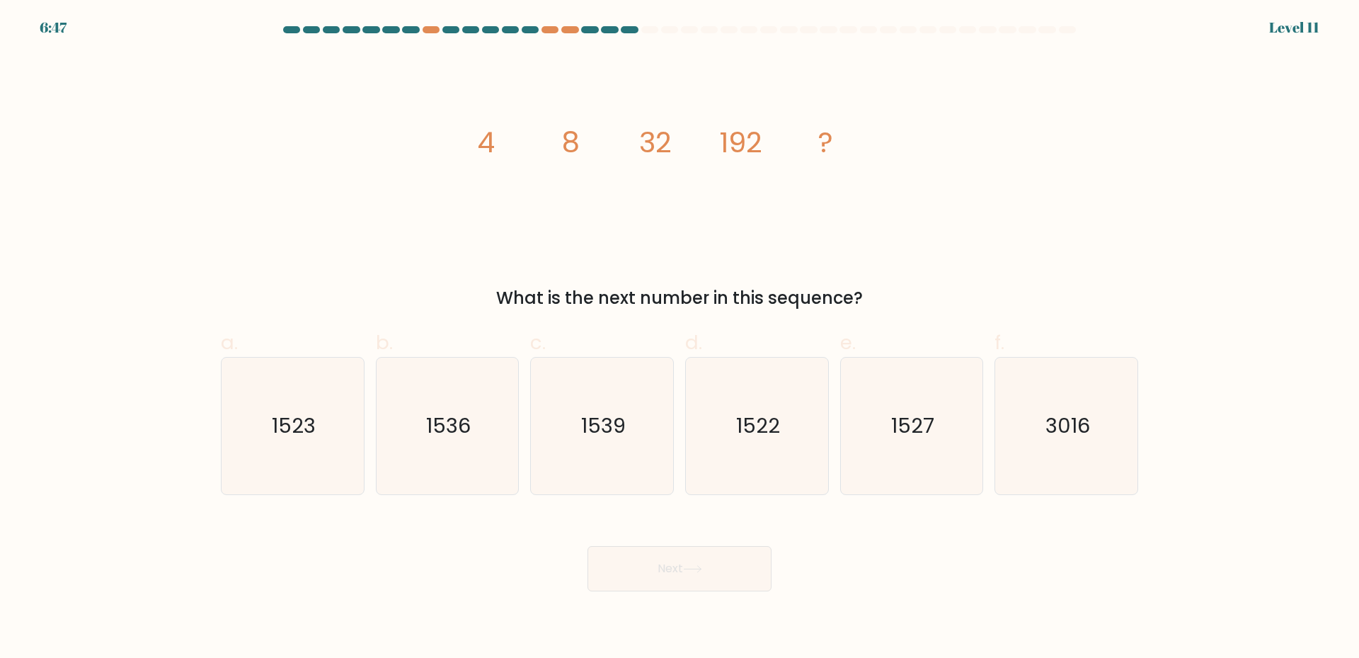
drag, startPoint x: 870, startPoint y: 293, endPoint x: 462, endPoint y: 139, distance: 436.0
click at [462, 139] on div "image/svg+xml 4 8 32 192 ? What is the next number in this sequence?" at bounding box center [679, 182] width 935 height 257
copy div "4 8 32 192 ? What is the next number in this sequence?"
click at [1004, 536] on div "Next" at bounding box center [679, 551] width 935 height 79
click at [411, 435] on icon "1536" at bounding box center [447, 426] width 137 height 137
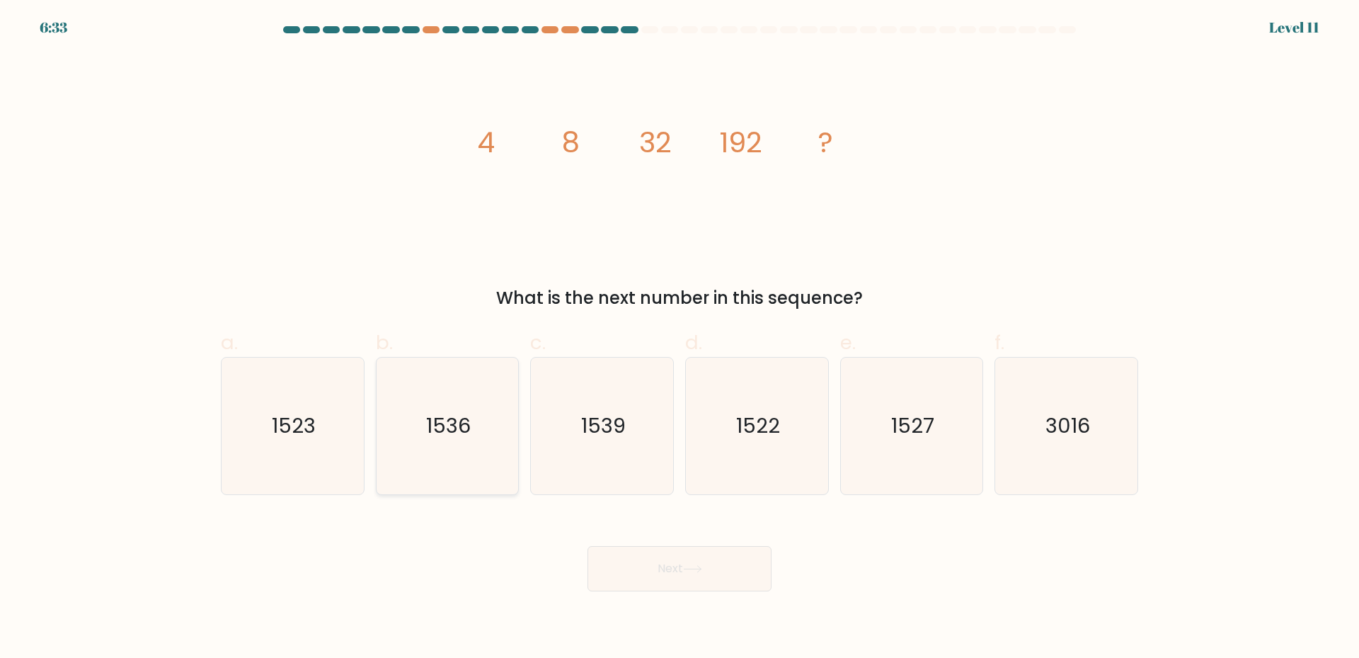
click at [680, 338] on input "b. 1536" at bounding box center [680, 333] width 1 height 9
radio input "true"
click at [675, 576] on button "Next" at bounding box center [680, 568] width 184 height 45
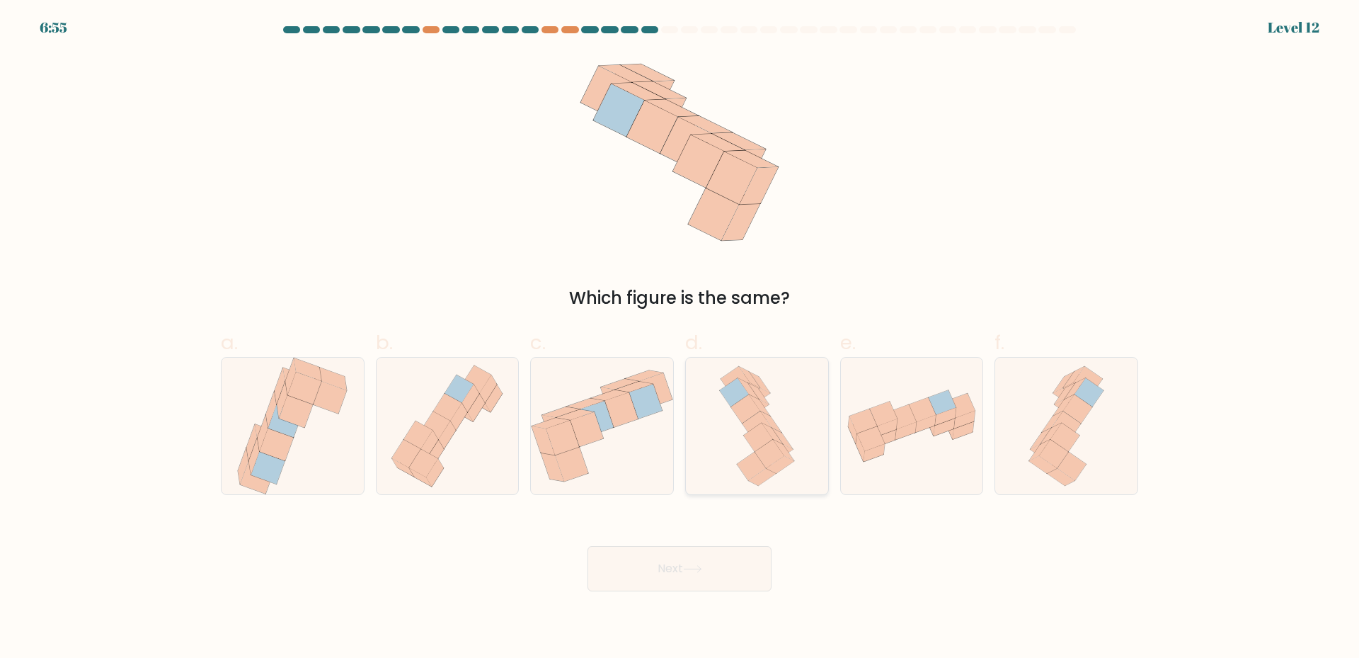
click at [756, 397] on icon at bounding box center [748, 388] width 21 height 21
click at [680, 338] on input "d." at bounding box center [680, 333] width 1 height 9
radio input "true"
click at [680, 569] on button "Next" at bounding box center [680, 568] width 184 height 45
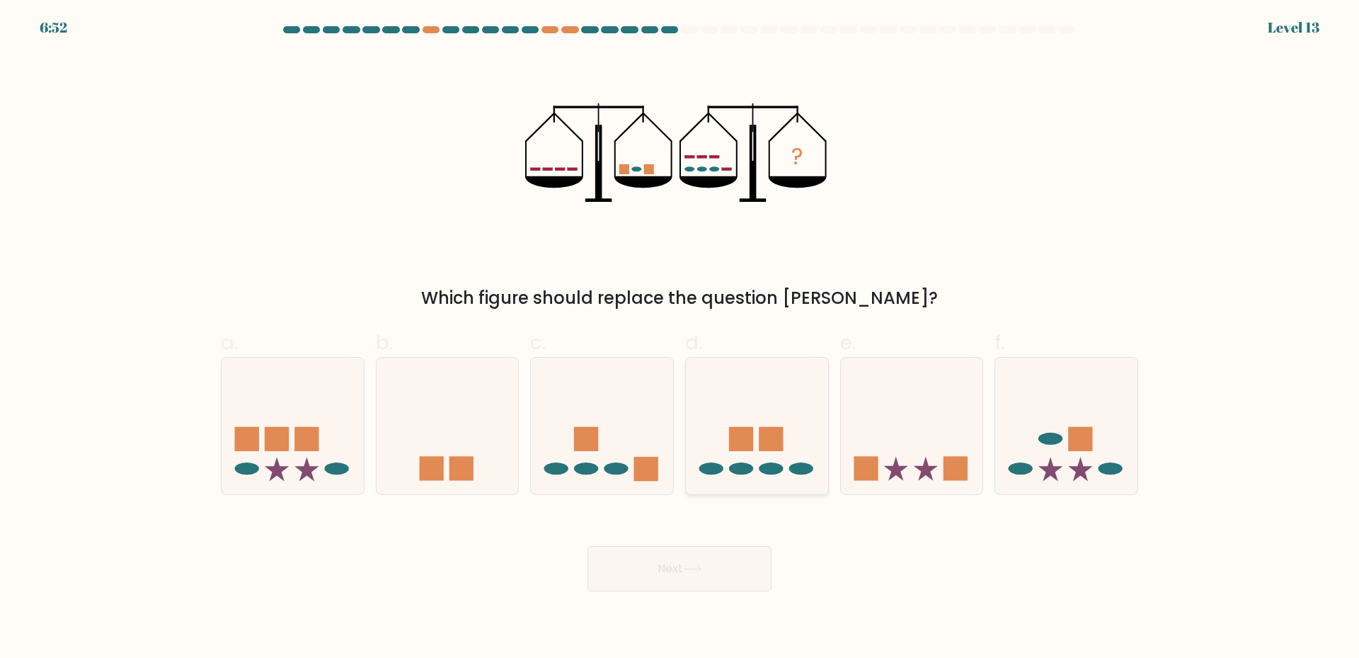
click at [756, 447] on icon at bounding box center [757, 426] width 142 height 118
click at [680, 338] on input "d." at bounding box center [680, 333] width 1 height 9
radio input "true"
click at [678, 580] on button "Next" at bounding box center [680, 568] width 184 height 45
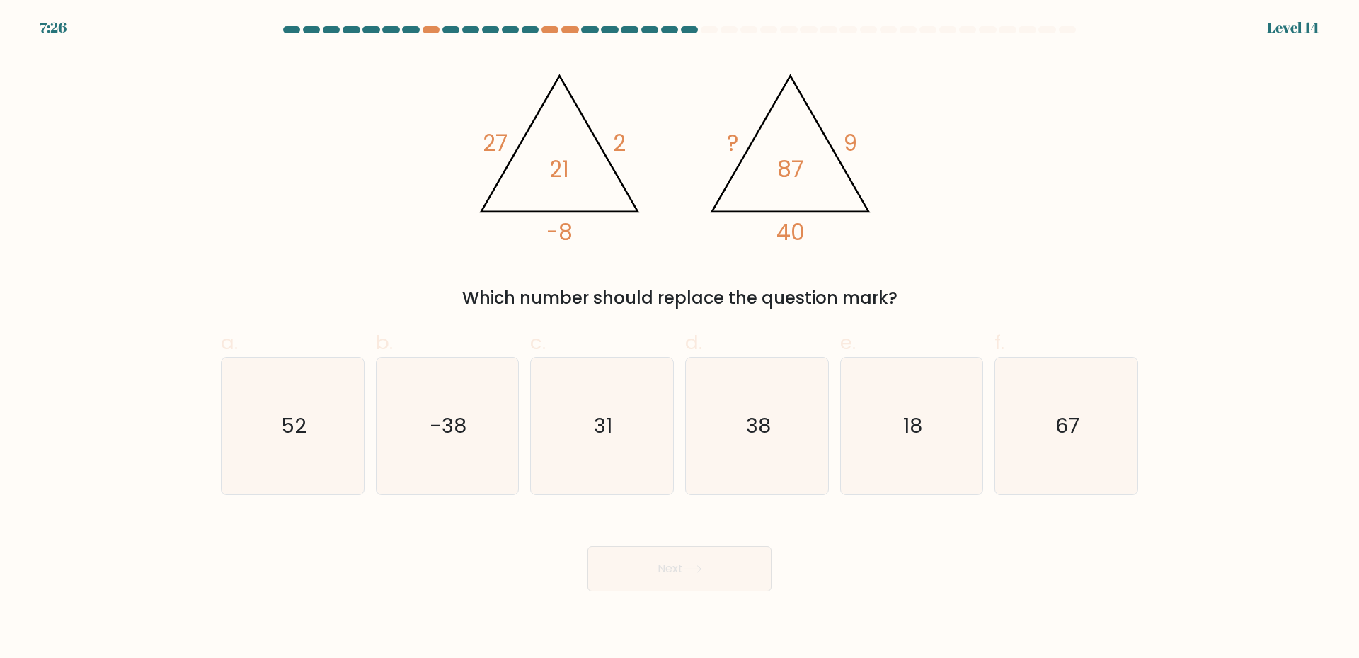
drag, startPoint x: 898, startPoint y: 291, endPoint x: 484, endPoint y: 130, distance: 444.9
click at [484, 130] on div "@import url('https://fonts.googleapis.com/css?family=Abril+Fatface:400,100,100i…" at bounding box center [679, 182] width 935 height 257
copy div "27 2 -8 21 @import url('https://fonts.googleapis.com/css?family=Abril+Fatface:4…"
click at [1075, 202] on div "@import url('https://fonts.googleapis.com/css?family=Abril+Fatface:400,100,100i…" at bounding box center [679, 182] width 935 height 257
click at [257, 433] on icon "52" at bounding box center [292, 426] width 137 height 137
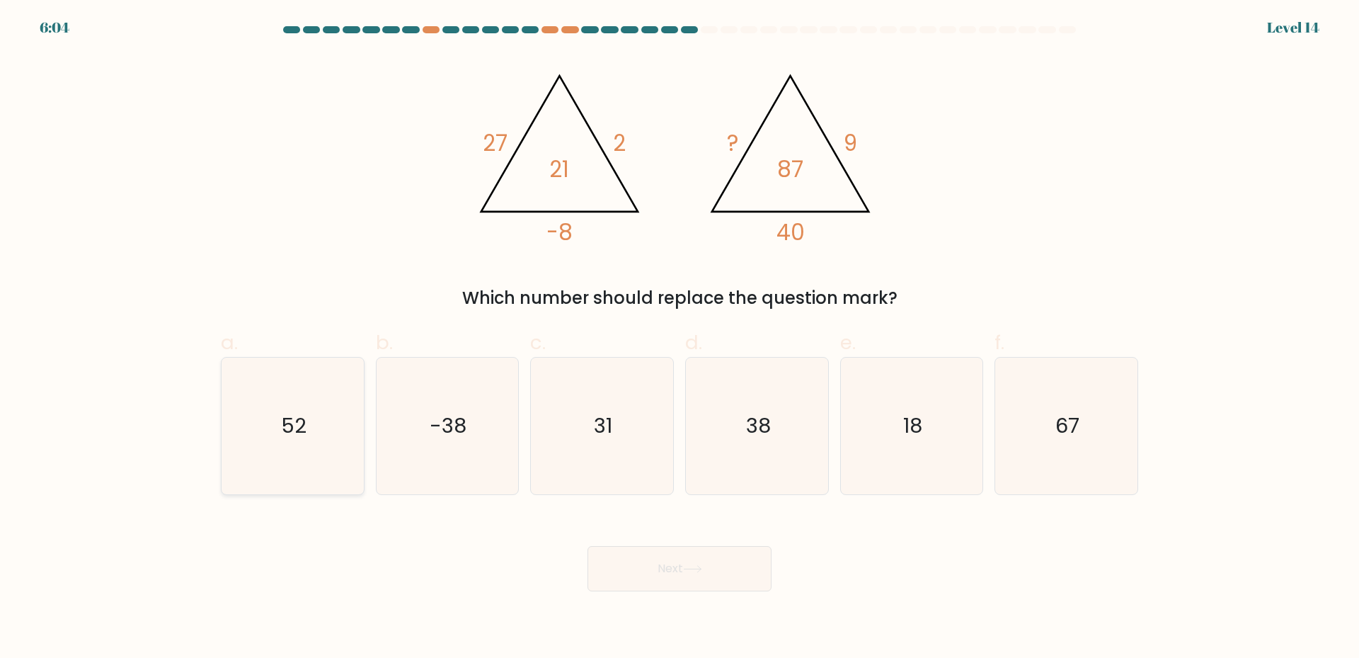
click at [680, 338] on input "a. 52" at bounding box center [680, 333] width 1 height 9
radio input "true"
click at [632, 551] on button "Next" at bounding box center [680, 568] width 184 height 45
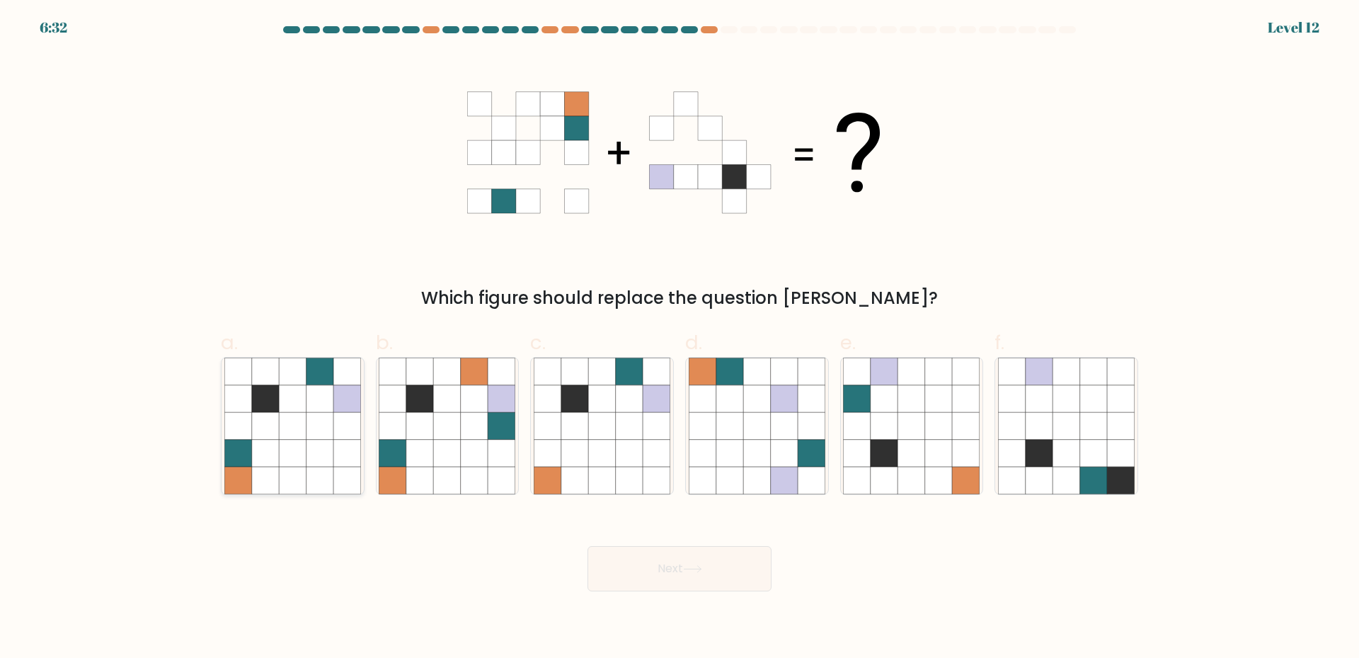
click at [306, 480] on icon at bounding box center [292, 480] width 27 height 27
click at [680, 338] on input "a." at bounding box center [680, 333] width 1 height 9
radio input "true"
click at [682, 575] on button "Next" at bounding box center [680, 568] width 184 height 45
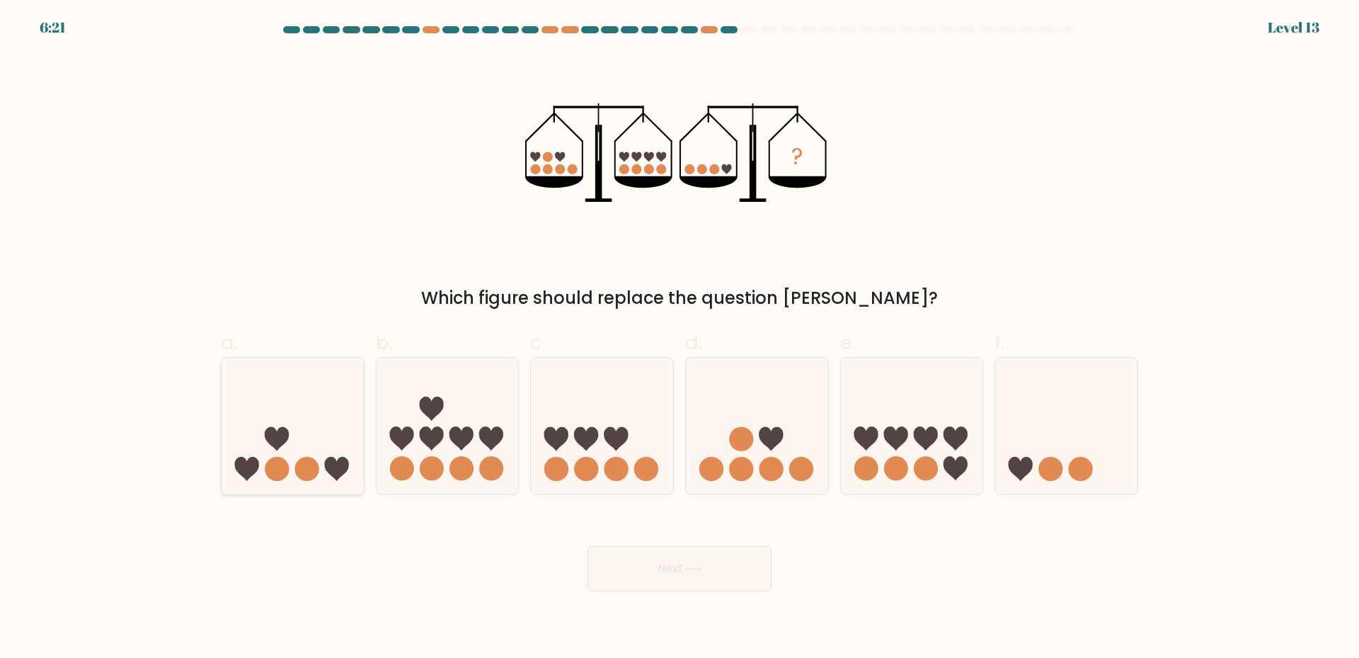
click at [292, 457] on icon at bounding box center [293, 426] width 142 height 118
click at [680, 338] on input "a." at bounding box center [680, 333] width 1 height 9
radio input "true"
click at [718, 570] on button "Next" at bounding box center [680, 568] width 184 height 45
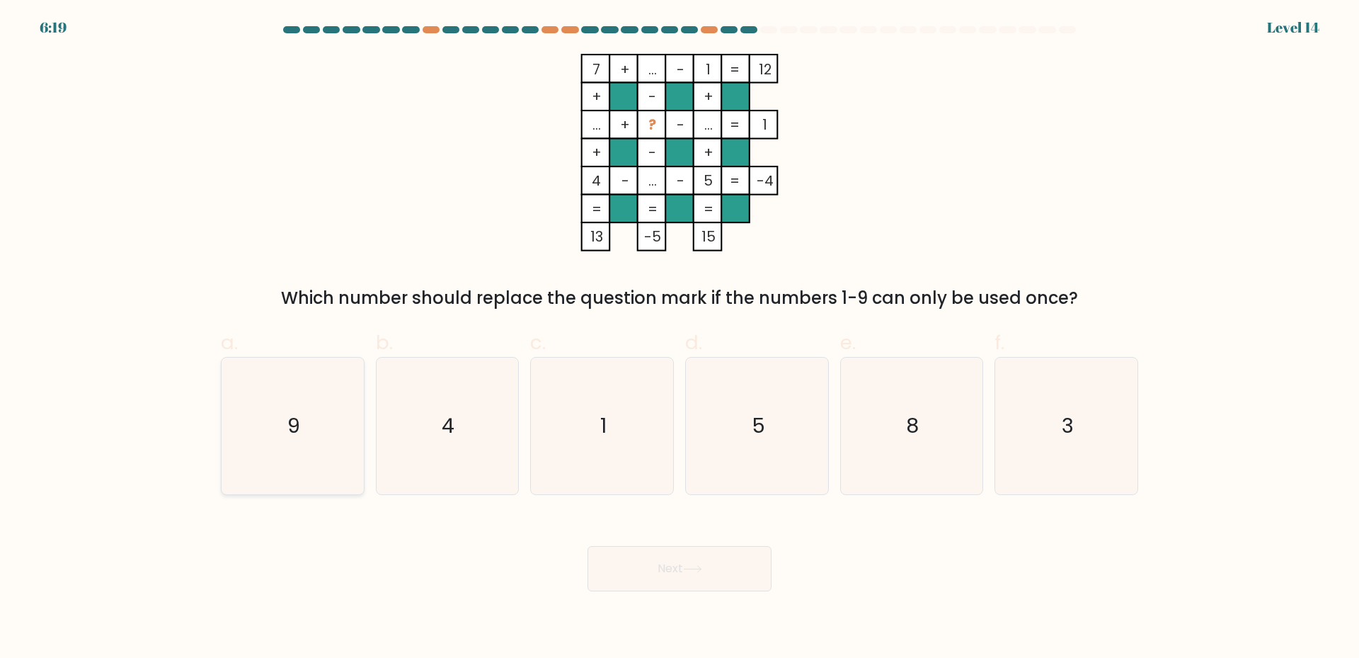
click at [304, 438] on icon "9" at bounding box center [292, 426] width 137 height 137
click at [680, 338] on input "a. 9" at bounding box center [680, 333] width 1 height 9
radio input "true"
drag, startPoint x: 688, startPoint y: 559, endPoint x: 610, endPoint y: 555, distance: 78.7
click at [687, 559] on button "Next" at bounding box center [680, 568] width 184 height 45
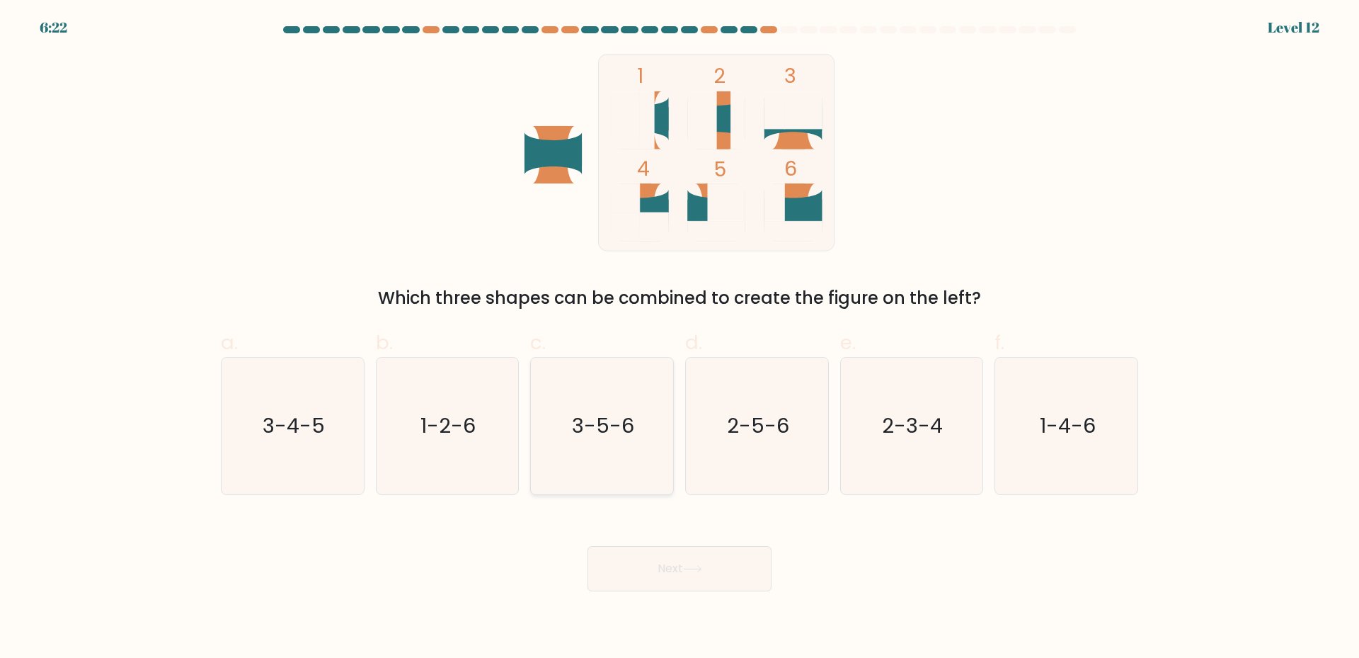
click at [634, 430] on icon "3-5-6" at bounding box center [602, 426] width 137 height 137
click at [680, 338] on input "c. 3-5-6" at bounding box center [680, 333] width 1 height 9
radio input "true"
click at [647, 561] on button "Next" at bounding box center [680, 568] width 184 height 45
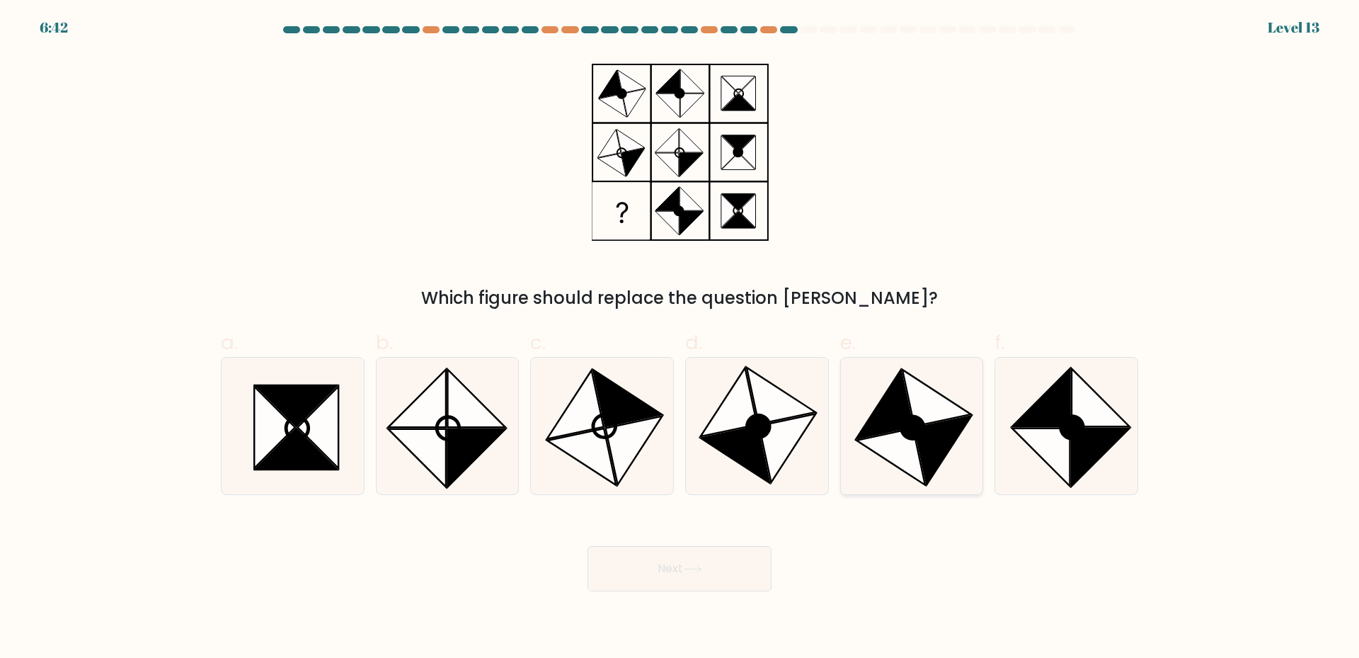
click at [876, 422] on icon at bounding box center [885, 404] width 57 height 69
click at [680, 338] on input "e." at bounding box center [680, 333] width 1 height 9
radio input "true"
click at [729, 565] on button "Next" at bounding box center [680, 568] width 184 height 45
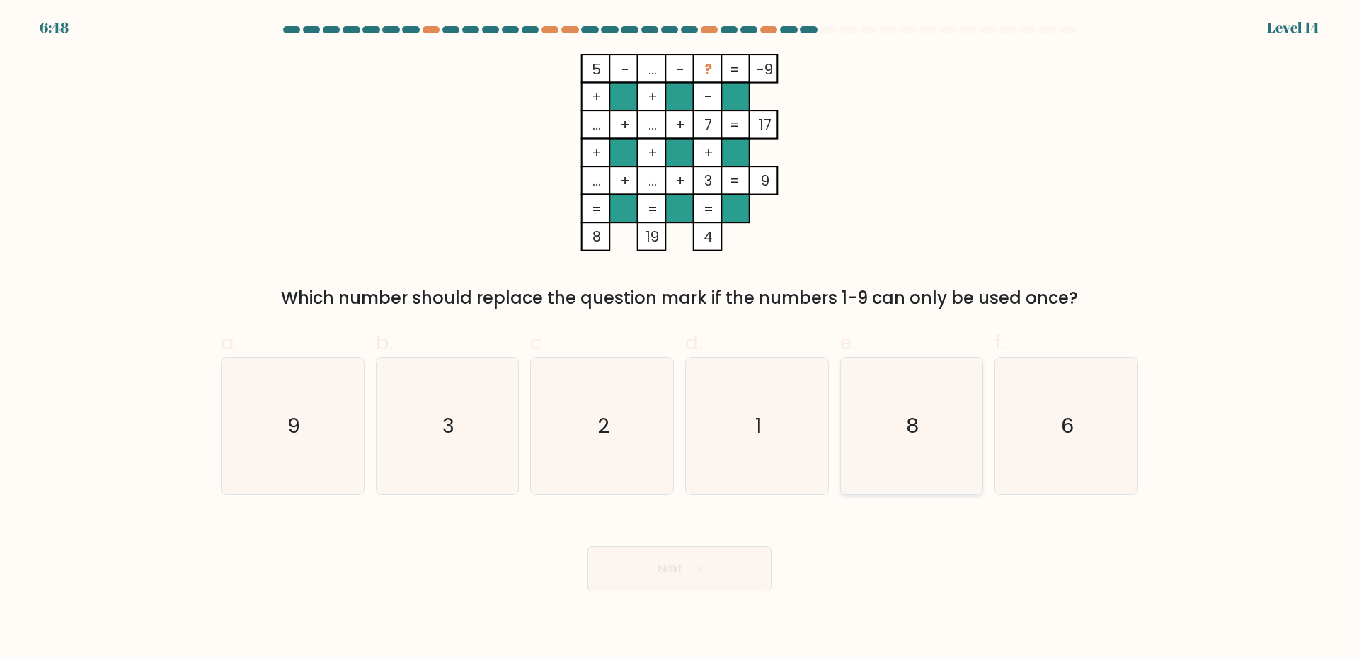
click at [889, 439] on icon "8" at bounding box center [911, 426] width 137 height 137
click at [680, 338] on input "e. 8" at bounding box center [680, 333] width 1 height 9
radio input "true"
click at [691, 576] on button "Next" at bounding box center [680, 568] width 184 height 45
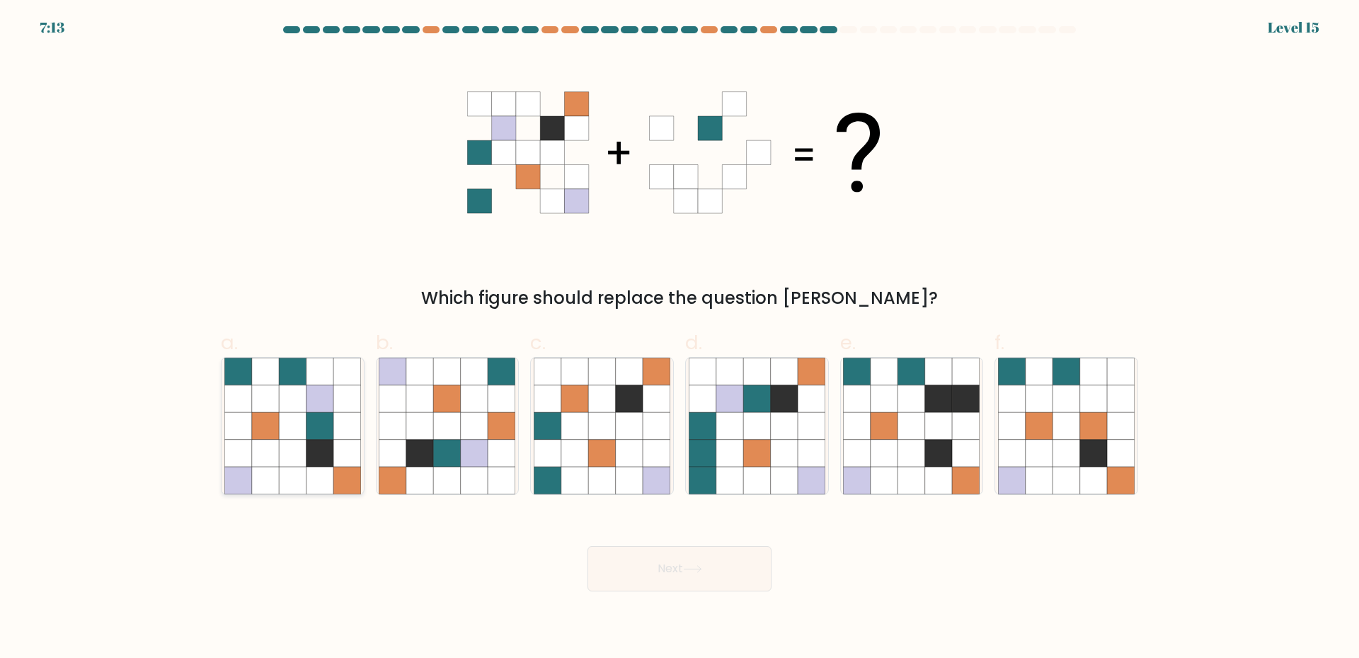
click at [299, 418] on icon at bounding box center [292, 425] width 27 height 27
click at [680, 338] on input "a." at bounding box center [680, 333] width 1 height 9
radio input "true"
click at [718, 564] on button "Next" at bounding box center [680, 568] width 184 height 45
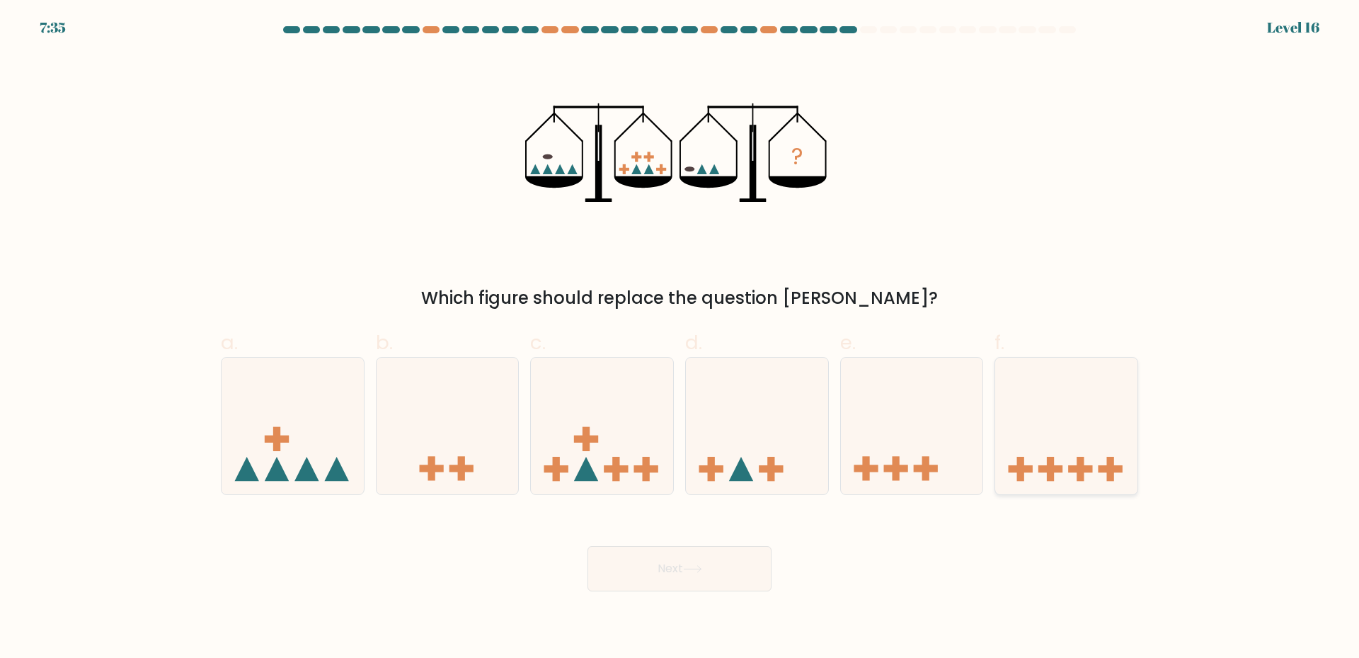
click at [1022, 425] on icon at bounding box center [1066, 426] width 142 height 118
click at [680, 338] on input "f." at bounding box center [680, 333] width 1 height 9
radio input "true"
click at [715, 566] on button "Next" at bounding box center [680, 568] width 184 height 45
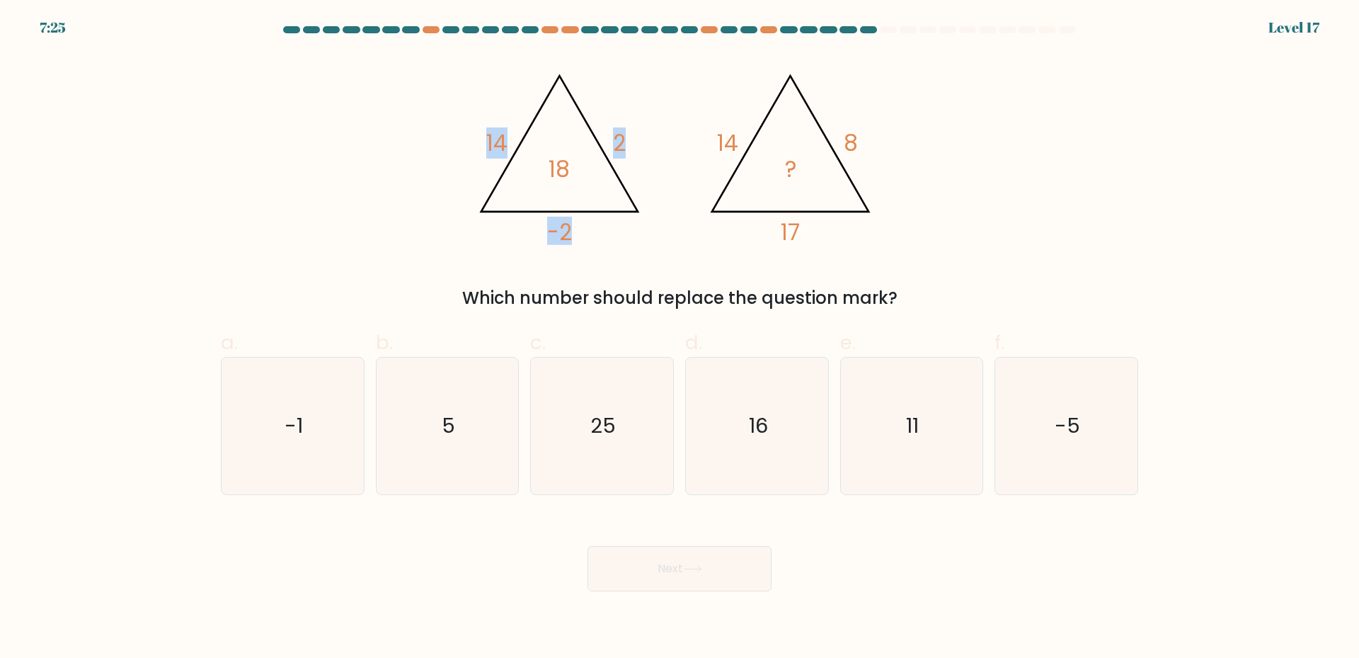
drag, startPoint x: 484, startPoint y: 137, endPoint x: 576, endPoint y: 225, distance: 127.7
click at [576, 225] on icon "@import url('https://fonts.googleapis.com/css?family=Abril+Fatface:400,100,100i…" at bounding box center [679, 153] width 425 height 198
copy icon "14 2 -2"
drag, startPoint x: 716, startPoint y: 137, endPoint x: 903, endPoint y: 302, distance: 249.3
click at [903, 302] on div "@import url('https://fonts.googleapis.com/css?family=Abril+Fatface:400,100,100i…" at bounding box center [679, 182] width 935 height 257
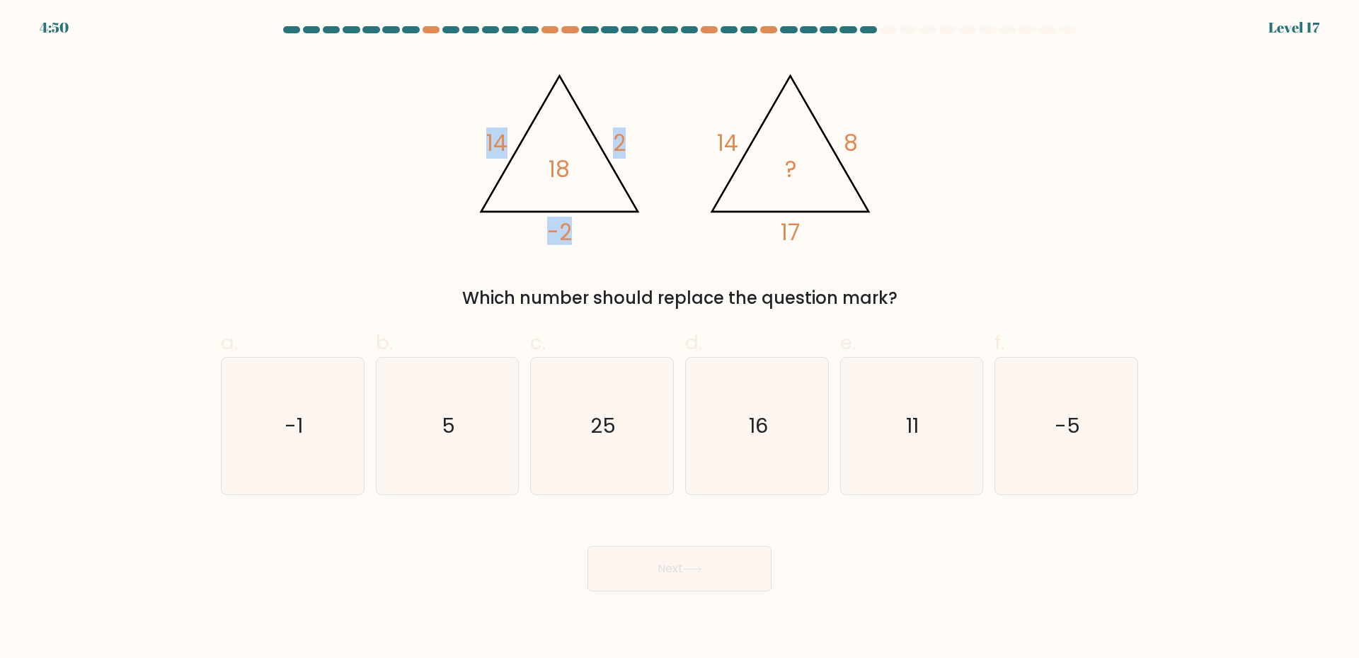
copy div "14 8 17 ? Which number should replace the question mark?"
drag, startPoint x: 1179, startPoint y: 424, endPoint x: 72, endPoint y: 375, distance: 1109.1
click at [72, 375] on form at bounding box center [679, 308] width 1359 height 565
click at [967, 551] on div "Next" at bounding box center [679, 551] width 935 height 79
click at [901, 420] on icon "11" at bounding box center [911, 426] width 137 height 137
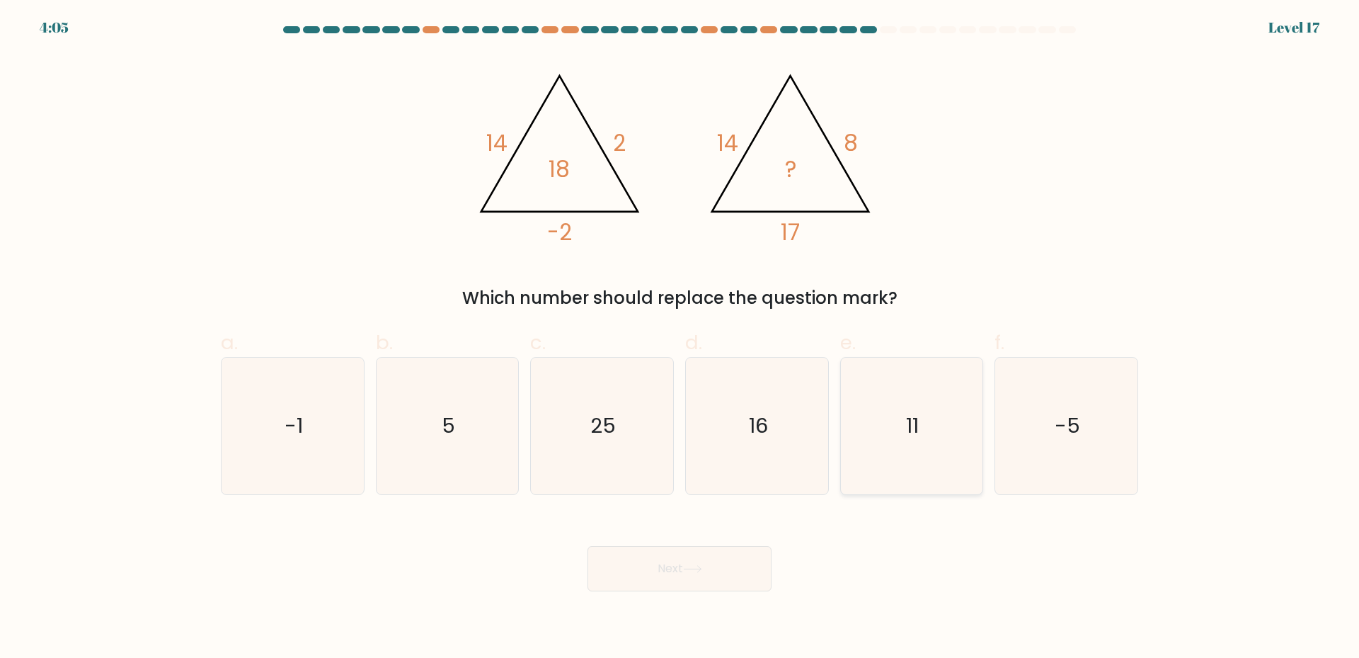
click at [680, 338] on input "e. 11" at bounding box center [680, 333] width 1 height 9
radio input "true"
click at [648, 577] on button "Next" at bounding box center [680, 568] width 184 height 45
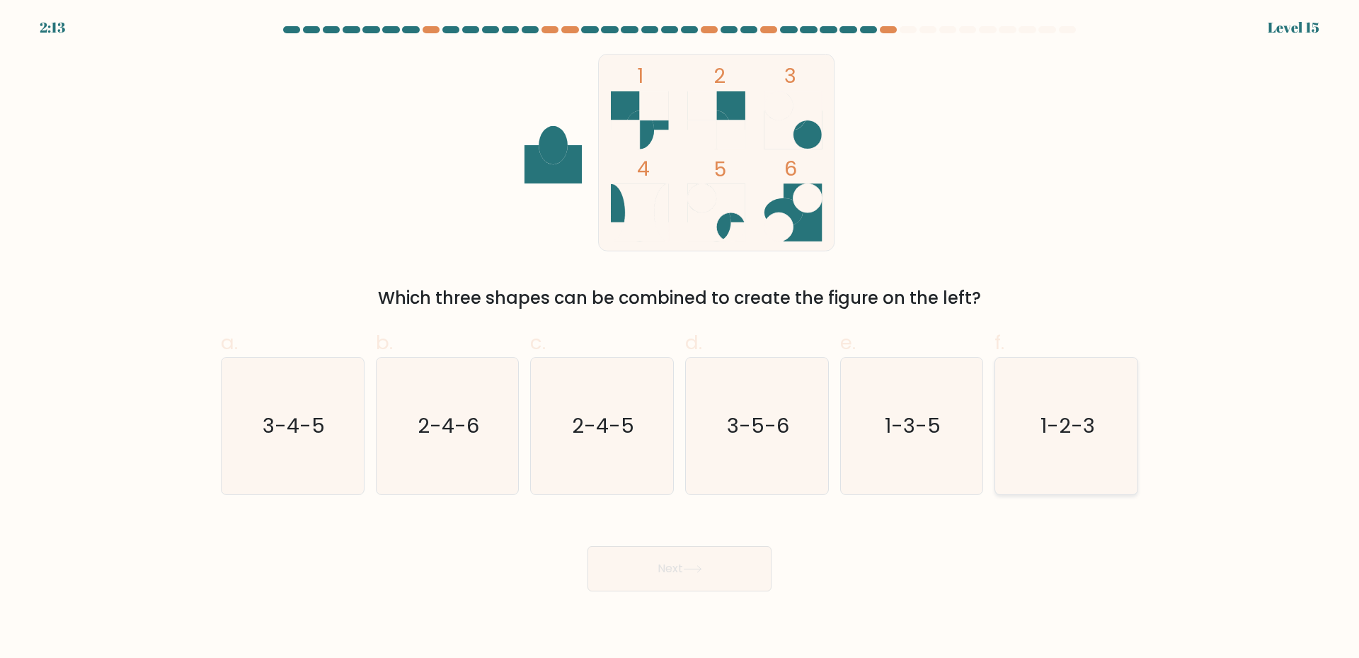
drag, startPoint x: 1075, startPoint y: 426, endPoint x: 790, endPoint y: 510, distance: 297.3
click at [1075, 425] on text "1-2-3" at bounding box center [1068, 425] width 55 height 28
click at [680, 338] on input "f. 1-2-3" at bounding box center [680, 333] width 1 height 9
radio input "true"
click at [682, 557] on button "Next" at bounding box center [680, 568] width 184 height 45
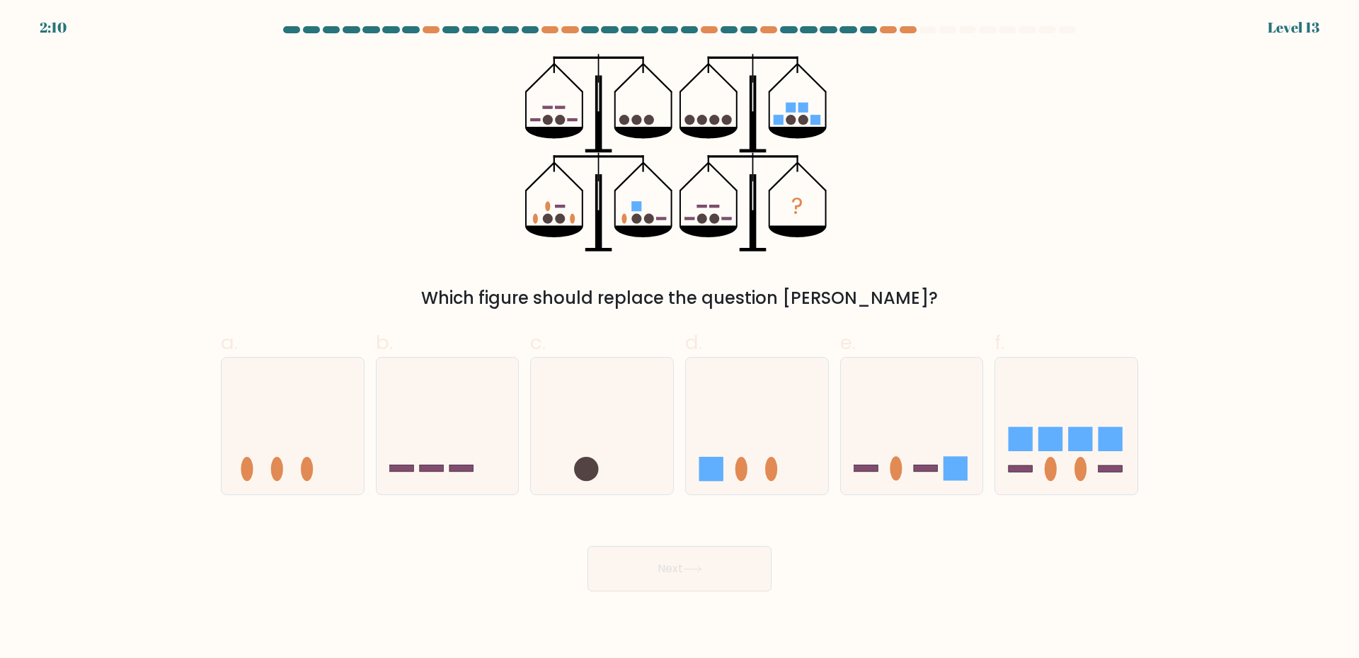
click at [686, 574] on button "Next" at bounding box center [680, 568] width 184 height 45
click at [607, 452] on icon at bounding box center [602, 426] width 142 height 118
click at [680, 338] on input "c." at bounding box center [680, 333] width 1 height 9
radio input "true"
drag, startPoint x: 624, startPoint y: 565, endPoint x: 648, endPoint y: 473, distance: 95.0
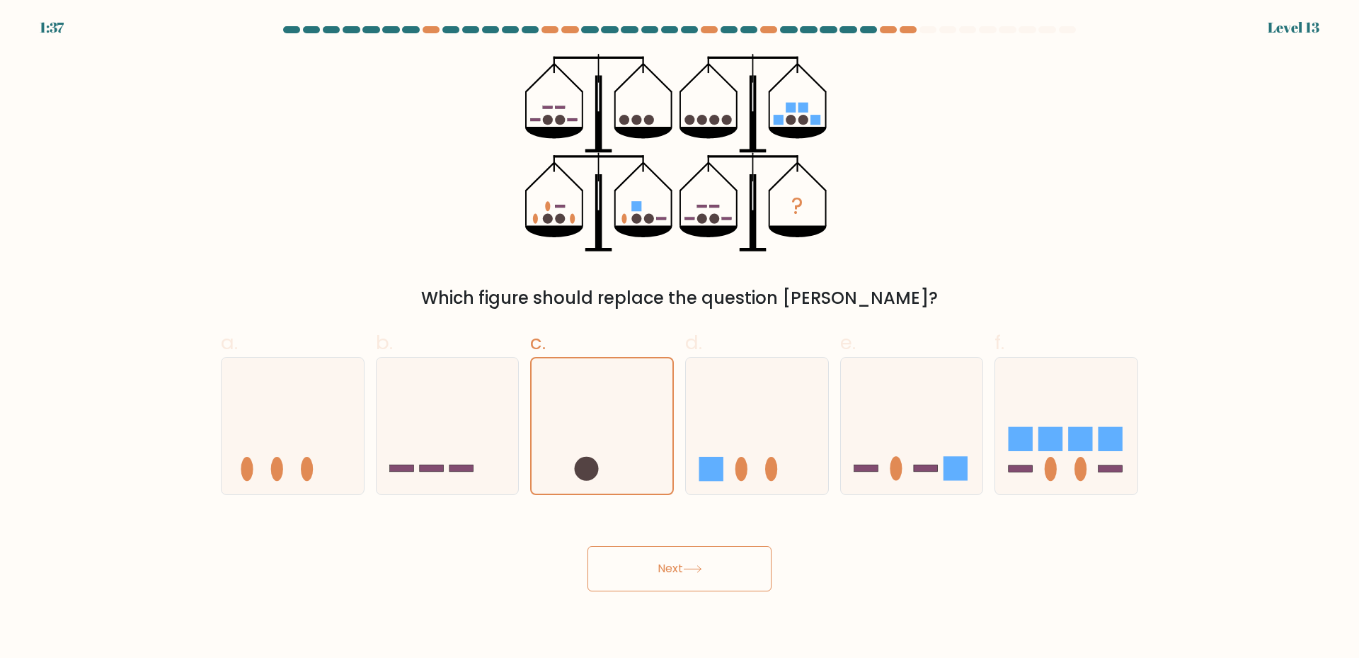
click at [626, 563] on button "Next" at bounding box center [680, 568] width 184 height 45
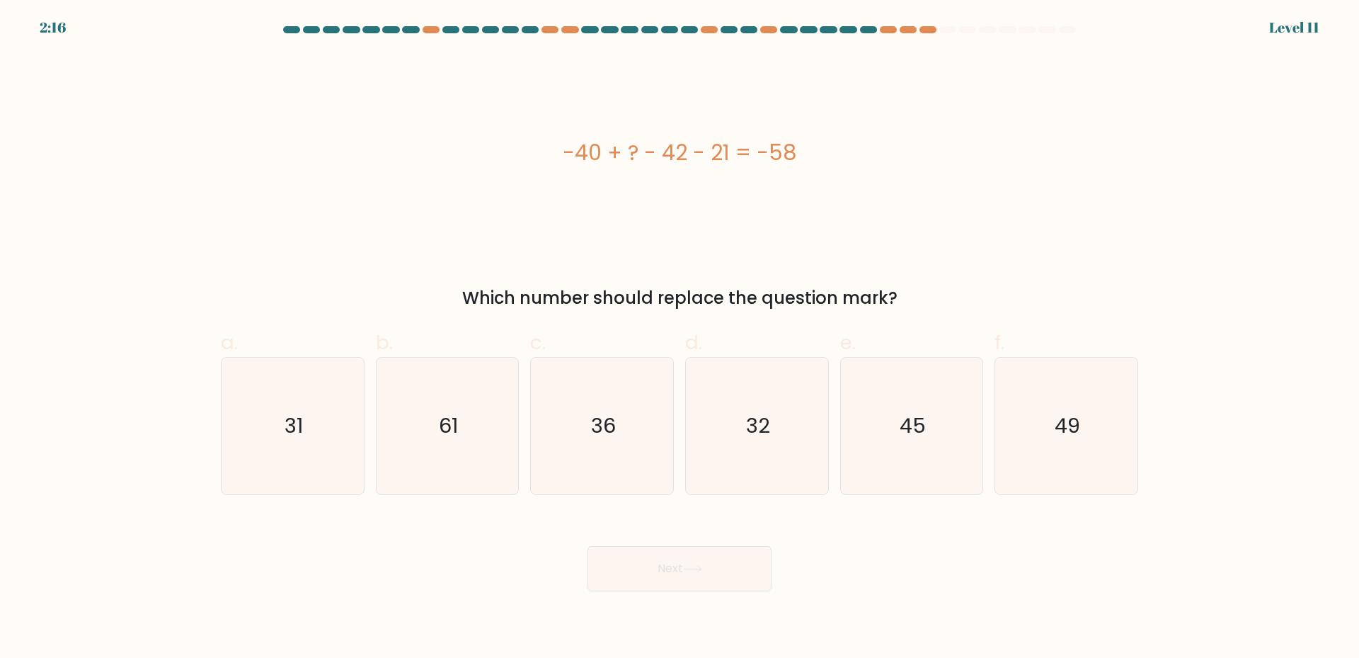
drag, startPoint x: 913, startPoint y: 299, endPoint x: 566, endPoint y: 151, distance: 377.1
click at [566, 151] on div "-40 + ? - 42 - 21 = -58 Which number should replace the question mark?" at bounding box center [679, 182] width 935 height 257
click at [930, 430] on icon "45" at bounding box center [911, 426] width 137 height 137
click at [680, 338] on input "e. 45" at bounding box center [680, 333] width 1 height 9
radio input "true"
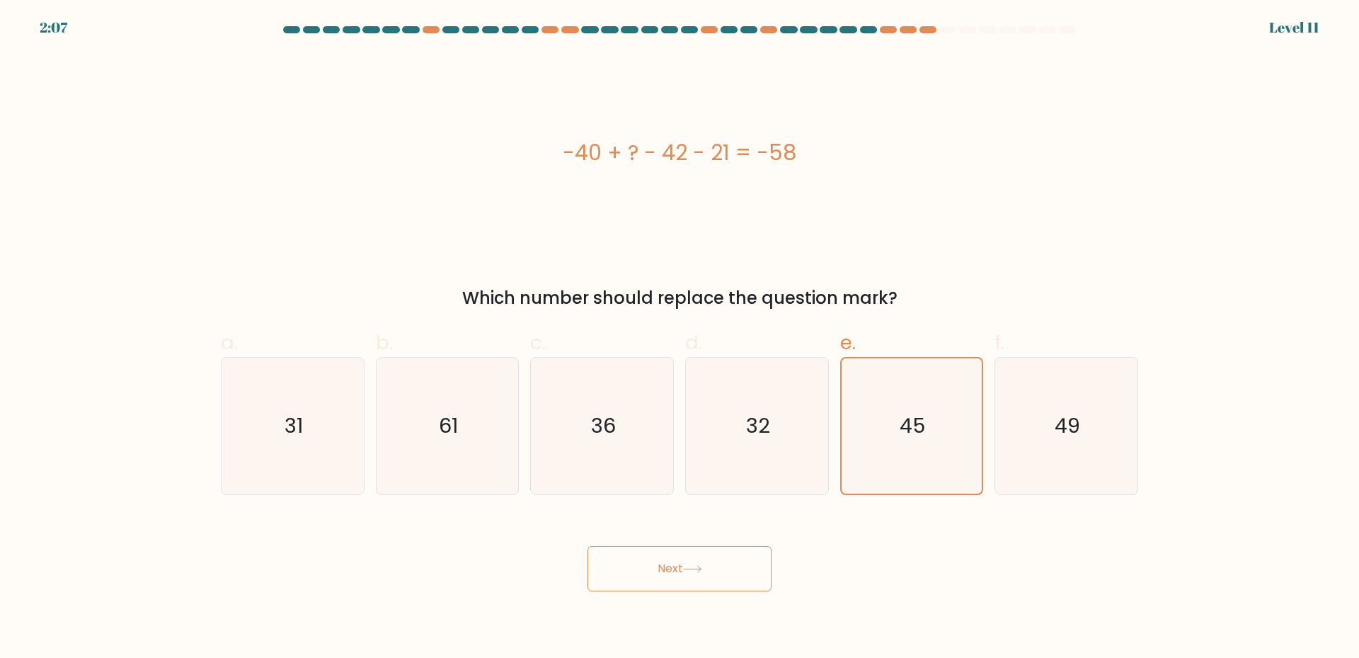
click at [692, 563] on button "Next" at bounding box center [680, 568] width 184 height 45
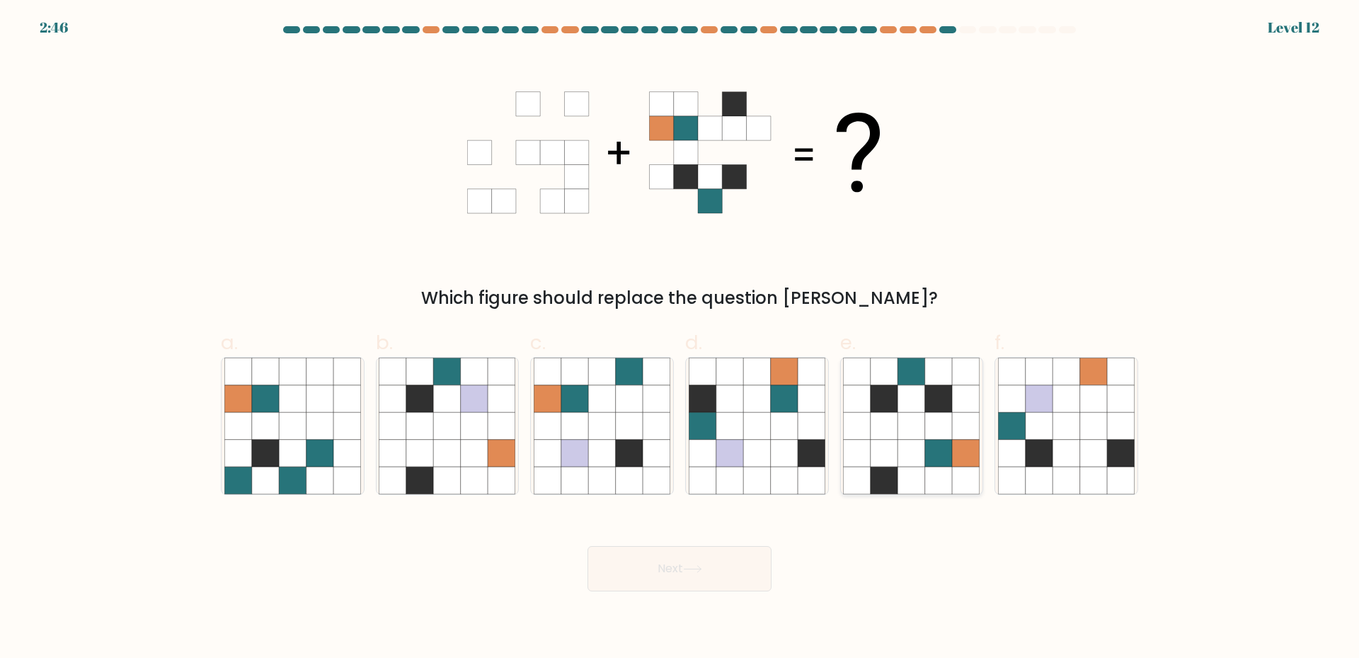
click at [947, 400] on icon at bounding box center [938, 398] width 27 height 27
click at [680, 338] on input "e." at bounding box center [680, 333] width 1 height 9
radio input "true"
click at [679, 572] on button "Next" at bounding box center [680, 568] width 184 height 45
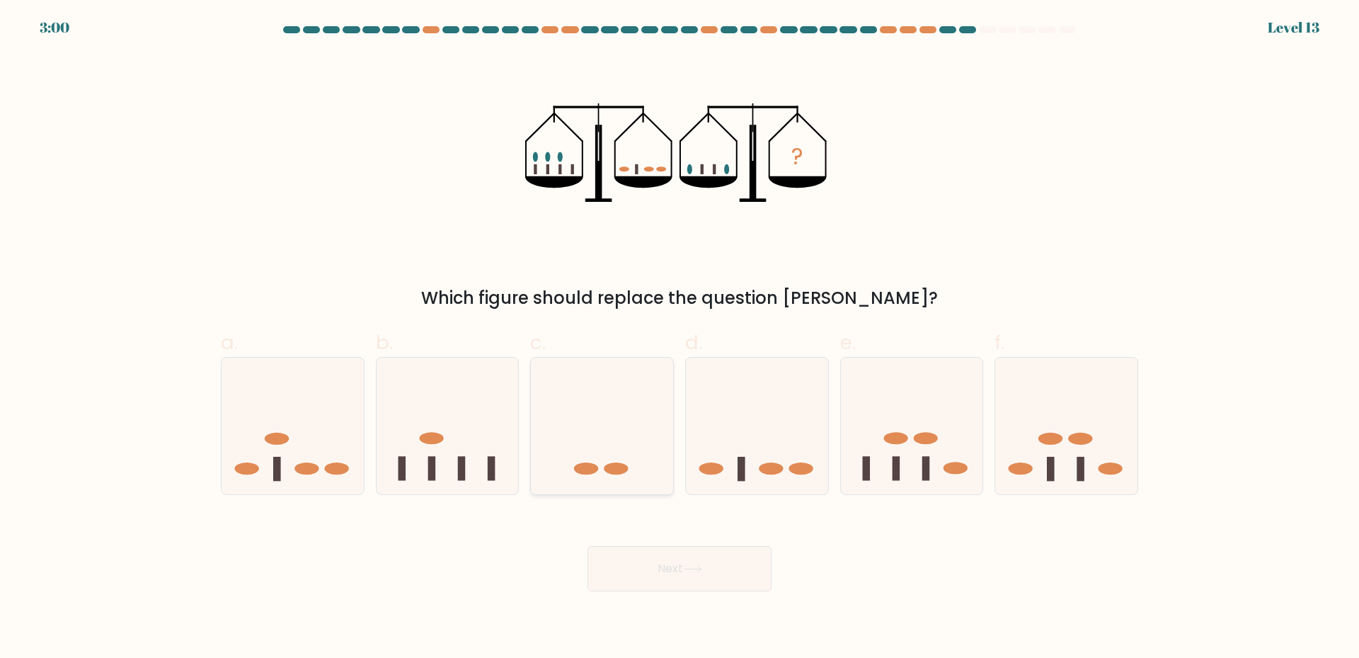
click at [622, 472] on ellipse at bounding box center [616, 468] width 24 height 12
click at [680, 338] on input "c." at bounding box center [680, 333] width 1 height 9
radio input "true"
click at [631, 557] on button "Next" at bounding box center [680, 568] width 184 height 45
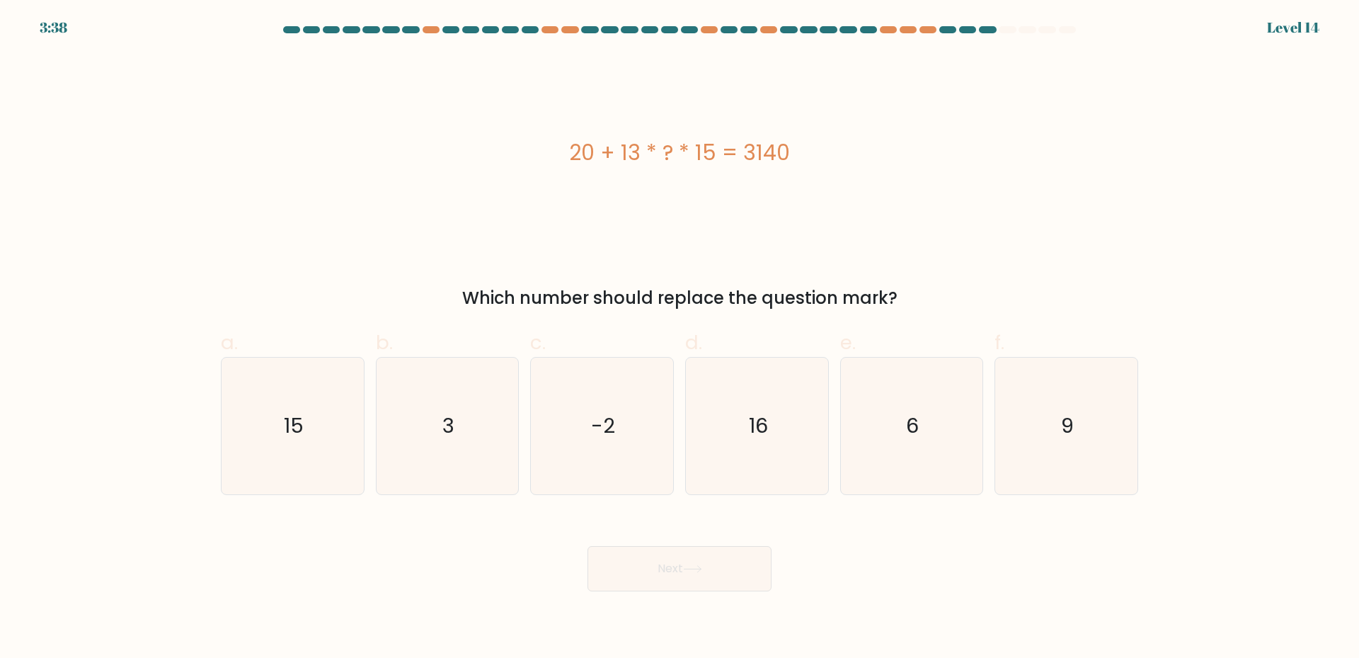
drag, startPoint x: 905, startPoint y: 300, endPoint x: 575, endPoint y: 160, distance: 358.5
click at [575, 160] on div "20 + 13 * ? * 15 = 3140 Which number should replace the question mark?" at bounding box center [679, 182] width 935 height 257
click at [622, 496] on form "a. 3" at bounding box center [679, 308] width 1359 height 565
click at [735, 460] on icon "16" at bounding box center [757, 426] width 137 height 137
click at [680, 338] on input "d. 16" at bounding box center [680, 333] width 1 height 9
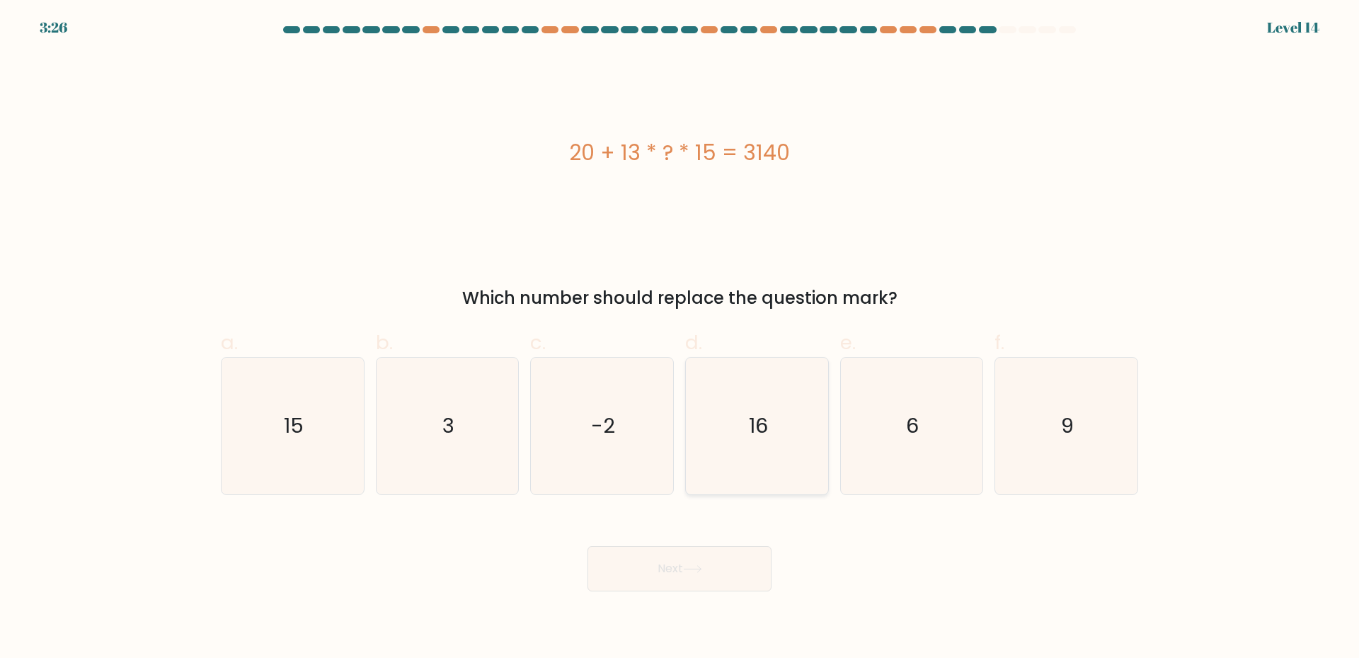
radio input "true"
drag, startPoint x: 666, startPoint y: 572, endPoint x: 656, endPoint y: 573, distance: 9.9
click at [665, 573] on button "Next" at bounding box center [680, 568] width 184 height 45
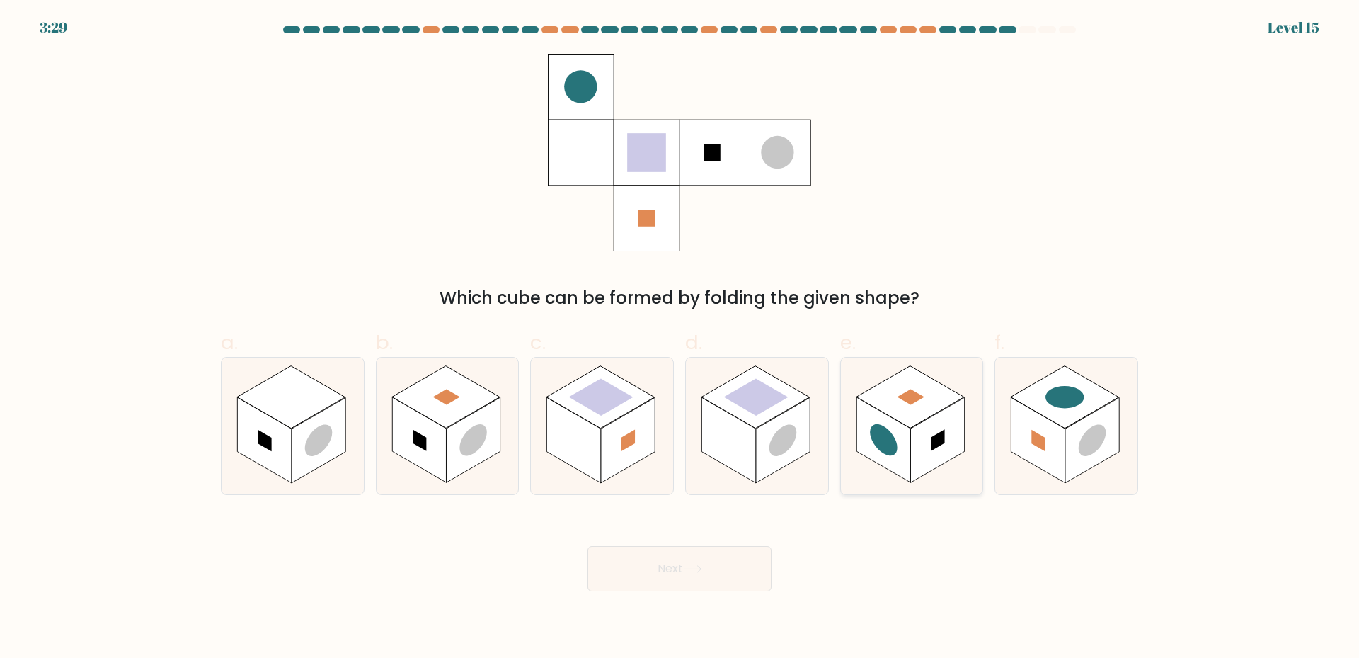
click at [859, 459] on icon at bounding box center [912, 426] width 142 height 137
click at [680, 338] on input "e." at bounding box center [680, 333] width 1 height 9
radio input "true"
click at [710, 555] on button "Next" at bounding box center [680, 568] width 184 height 45
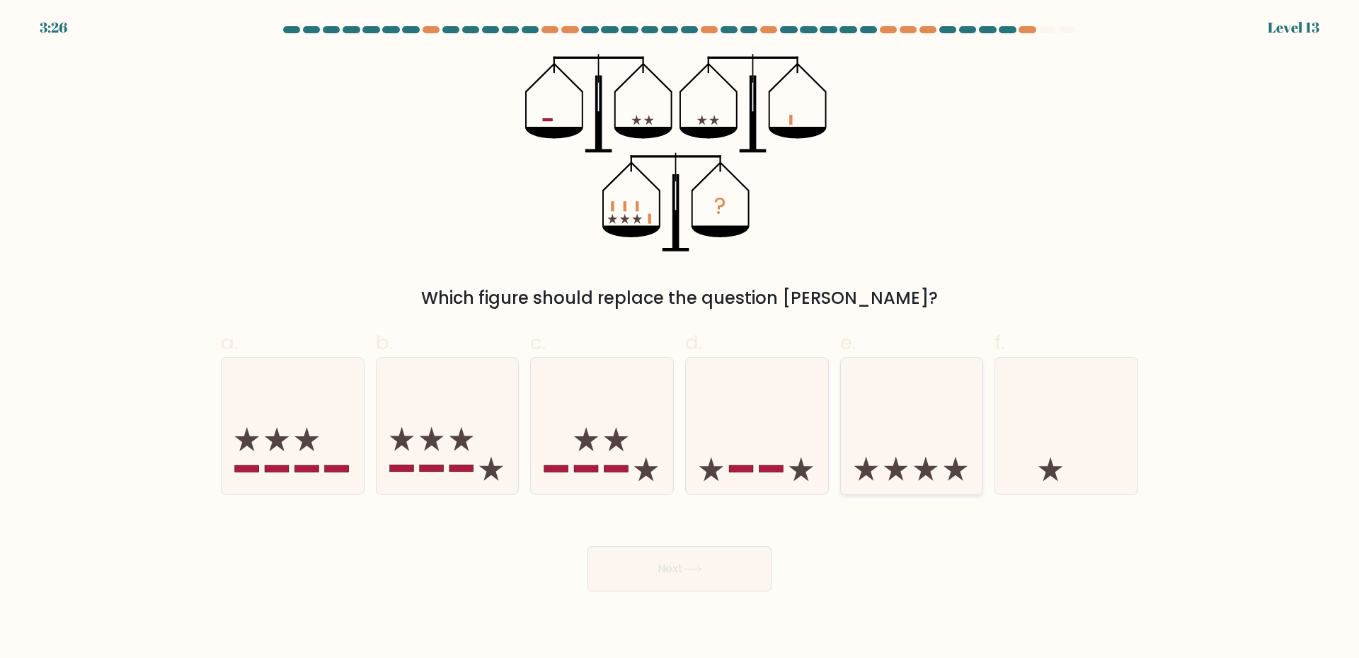
drag, startPoint x: 1044, startPoint y: 415, endPoint x: 888, endPoint y: 462, distance: 162.6
click at [1041, 416] on icon at bounding box center [1066, 426] width 142 height 118
click at [680, 338] on input "f." at bounding box center [680, 333] width 1 height 9
radio input "true"
click at [716, 554] on button "Next" at bounding box center [680, 568] width 184 height 45
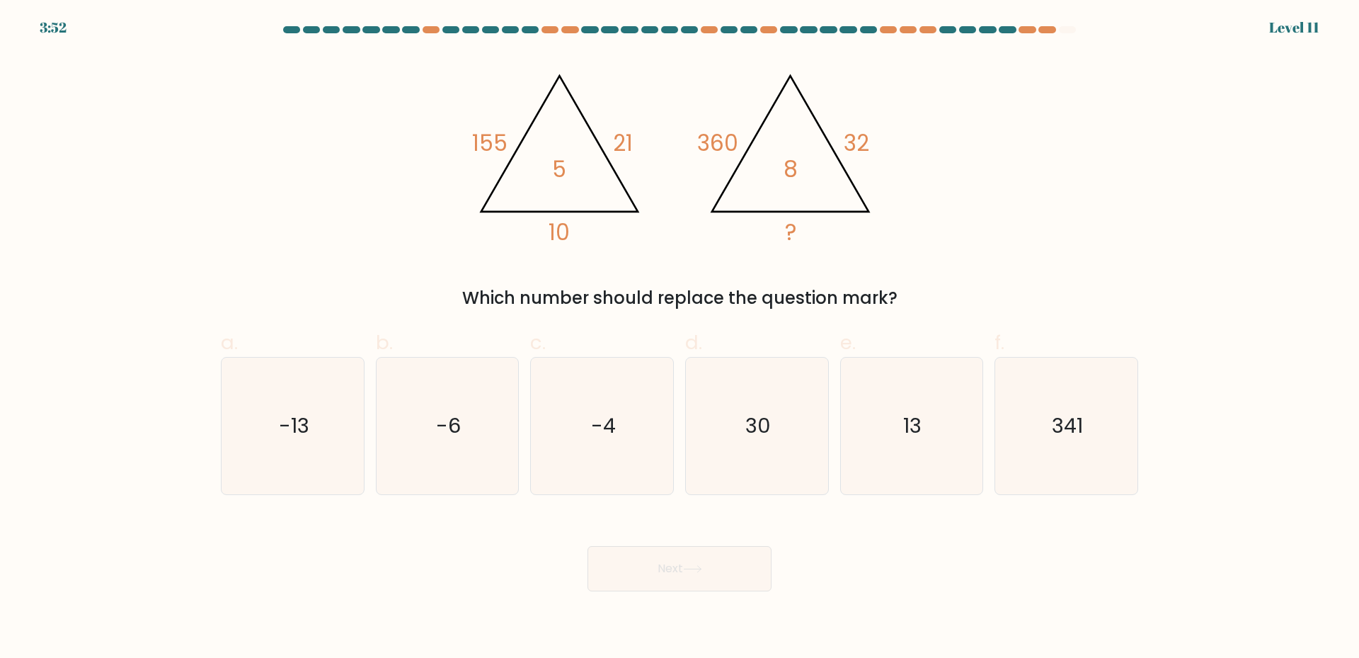
drag, startPoint x: 932, startPoint y: 302, endPoint x: 470, endPoint y: 141, distance: 489.4
click at [470, 141] on div "@import url('https://fonts.googleapis.com/css?family=Abril+Fatface:400,100,100i…" at bounding box center [679, 182] width 935 height 257
click at [541, 529] on div "Next" at bounding box center [679, 551] width 935 height 79
drag, startPoint x: 1121, startPoint y: 426, endPoint x: 256, endPoint y: 406, distance: 865.4
click at [256, 406] on div "a. -13 b. -6" at bounding box center [679, 405] width 929 height 178
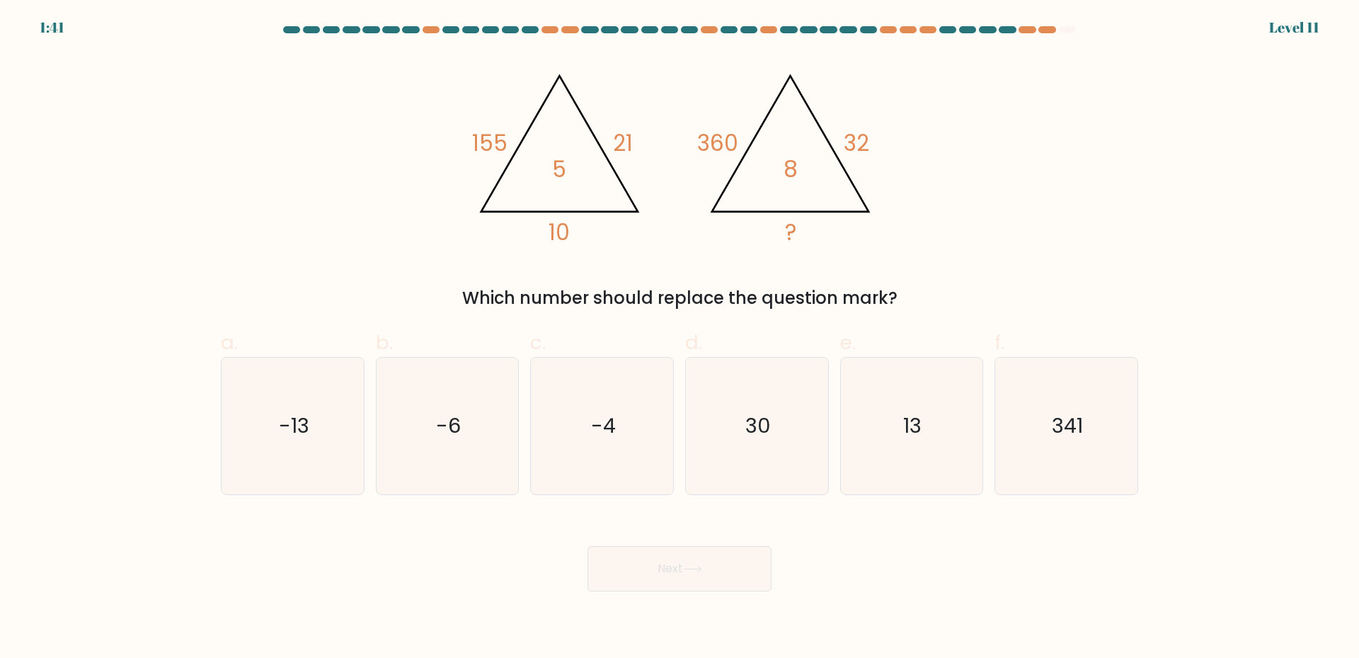
click at [333, 566] on div "Next" at bounding box center [679, 551] width 935 height 79
click at [743, 414] on icon "30" at bounding box center [757, 426] width 137 height 137
click at [680, 338] on input "d. 30" at bounding box center [680, 333] width 1 height 9
radio input "true"
drag, startPoint x: 684, startPoint y: 588, endPoint x: 684, endPoint y: 580, distance: 7.8
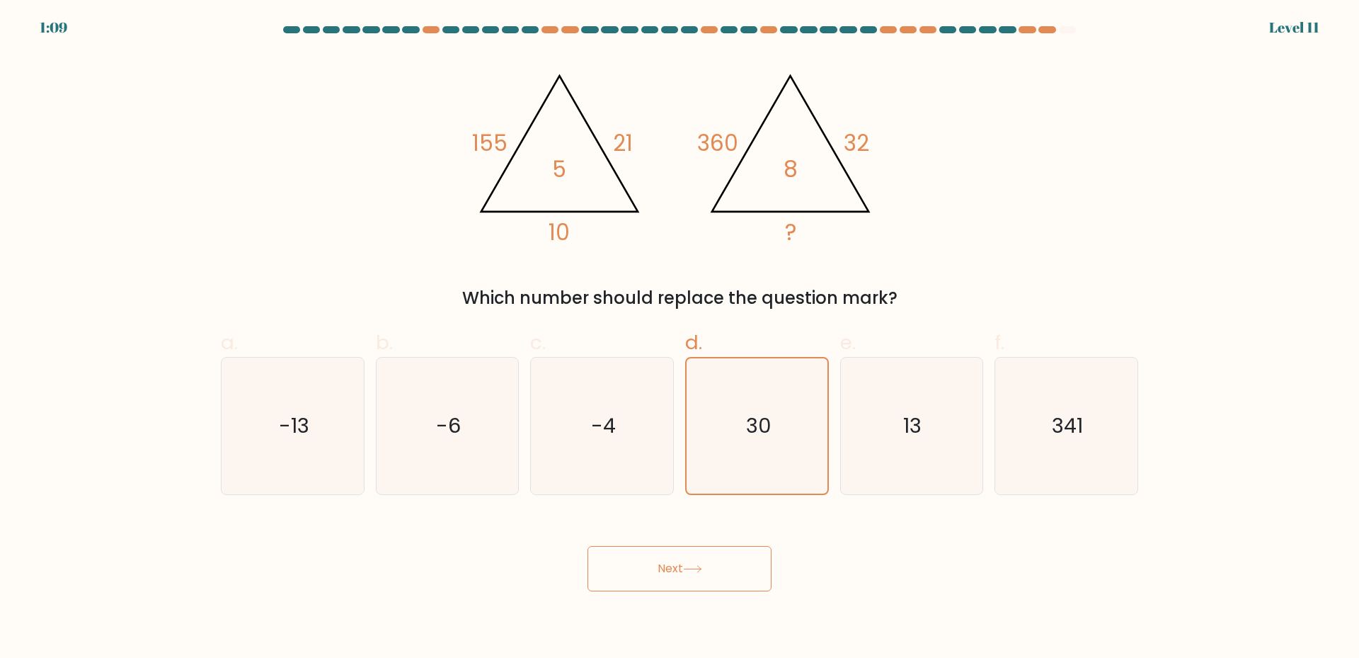
click at [683, 588] on button "Next" at bounding box center [680, 568] width 184 height 45
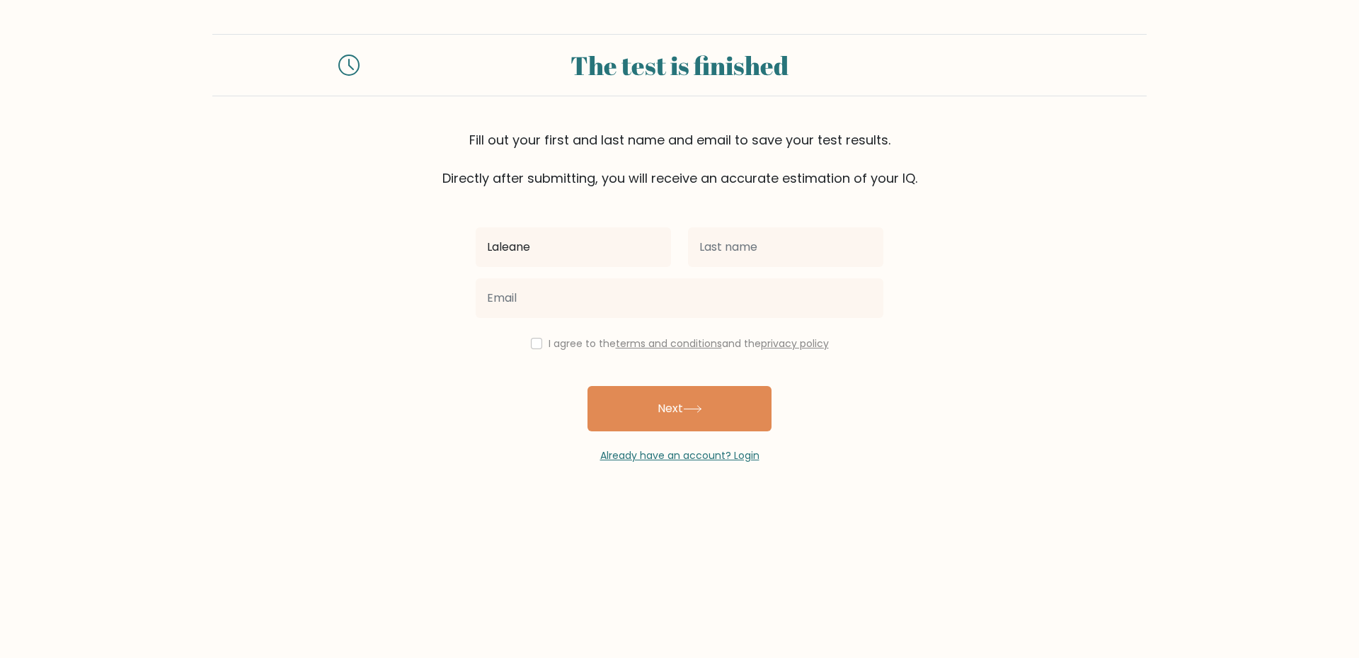
type input "Laleane"
type input "Inigo"
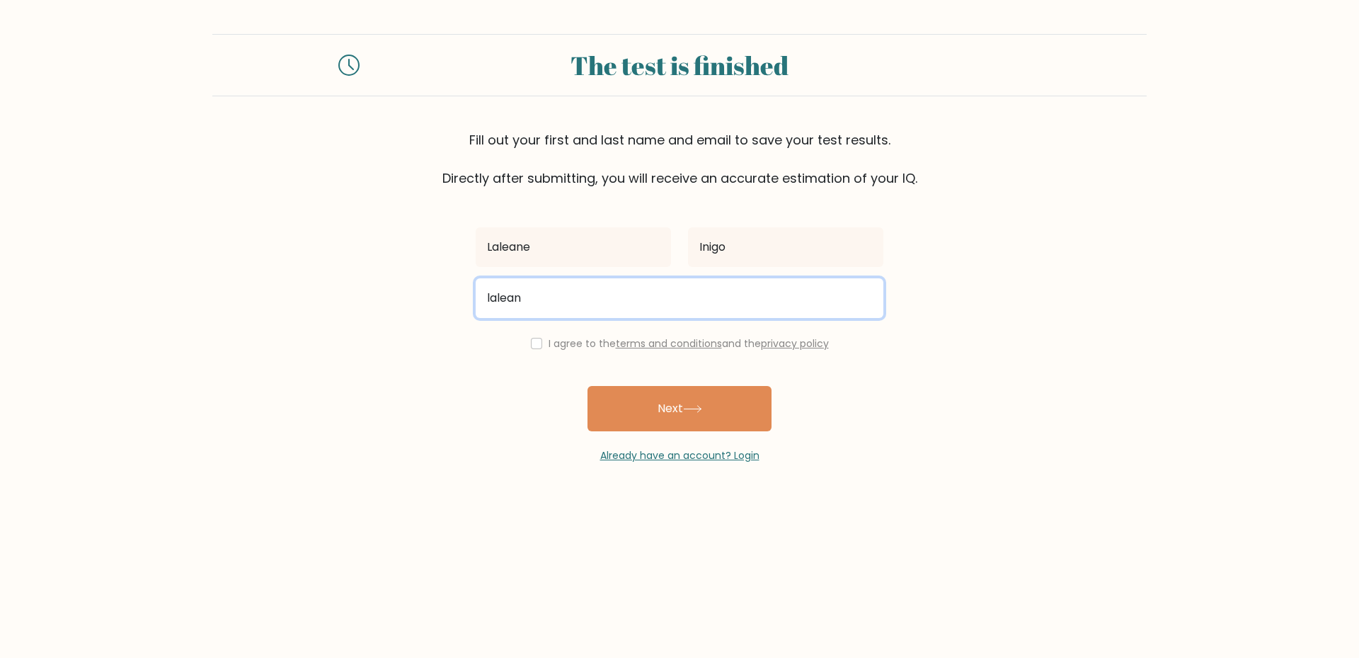
type input "laleane.inigo@gmail.com"
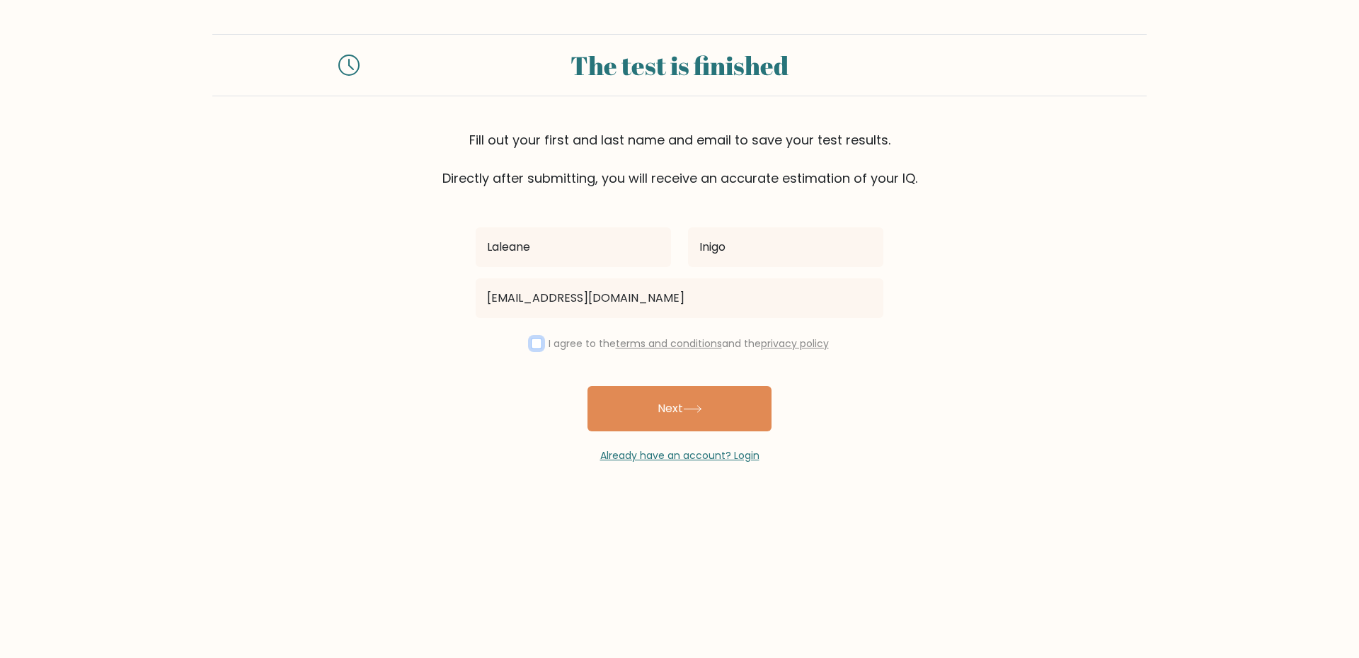
click at [531, 345] on input "checkbox" at bounding box center [536, 343] width 11 height 11
checkbox input "true"
click at [606, 405] on button "Next" at bounding box center [680, 408] width 184 height 45
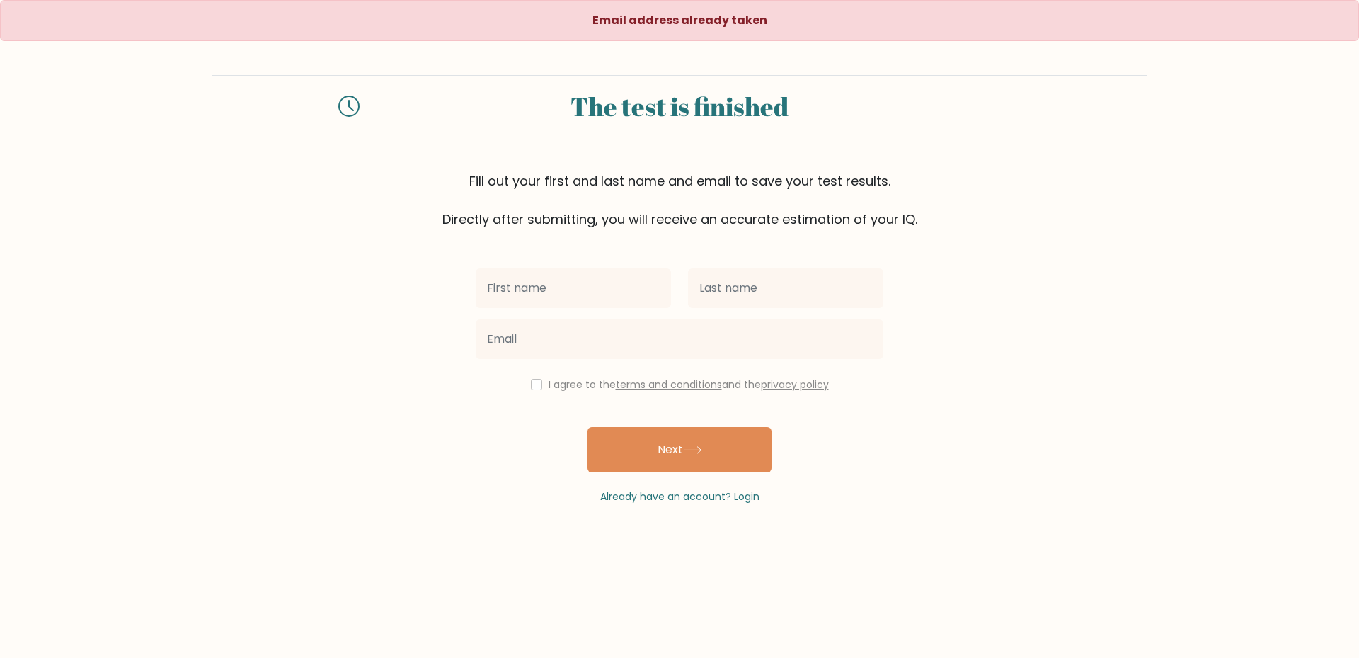
click at [590, 291] on input "text" at bounding box center [573, 288] width 195 height 40
click at [657, 496] on link "Already have an account? Login" at bounding box center [679, 496] width 159 height 14
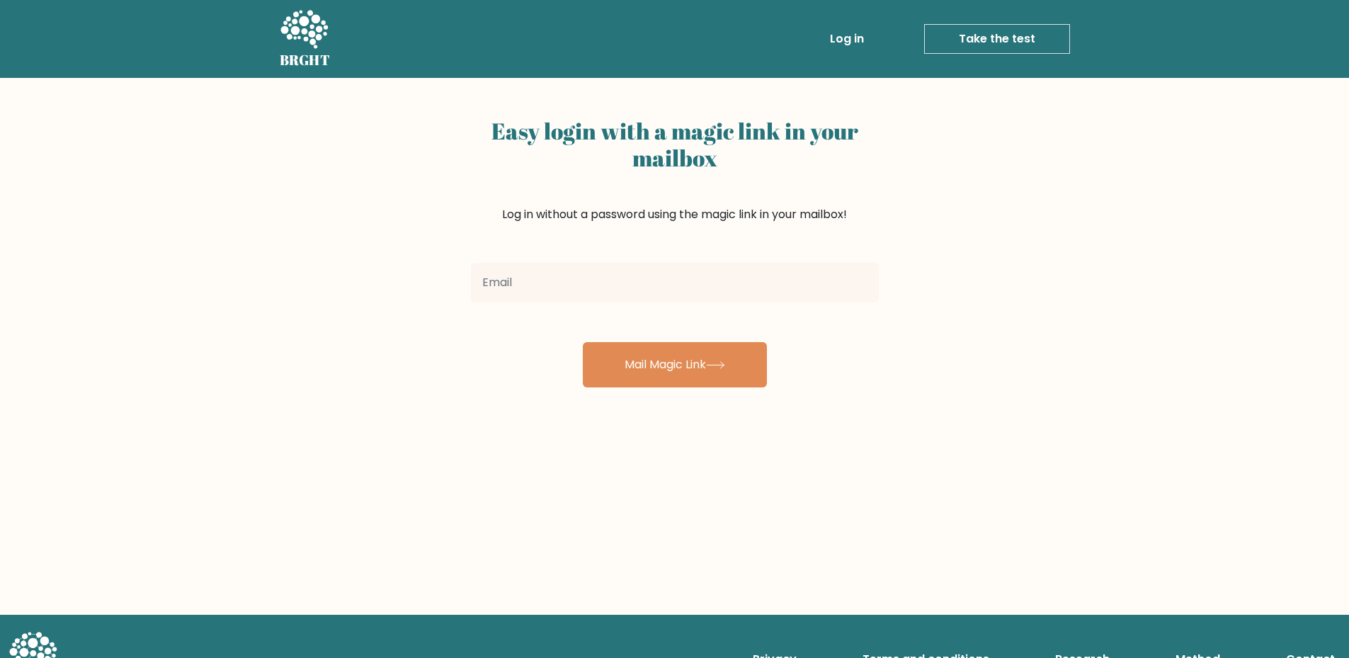
click at [676, 295] on input "email" at bounding box center [675, 283] width 408 height 40
type input "laleane.inigo@gmail.com"
click at [661, 284] on input "laleane.inigo@gmail.com" at bounding box center [675, 283] width 408 height 40
type input "f"
type input "laleane.inigo@gmail.com"
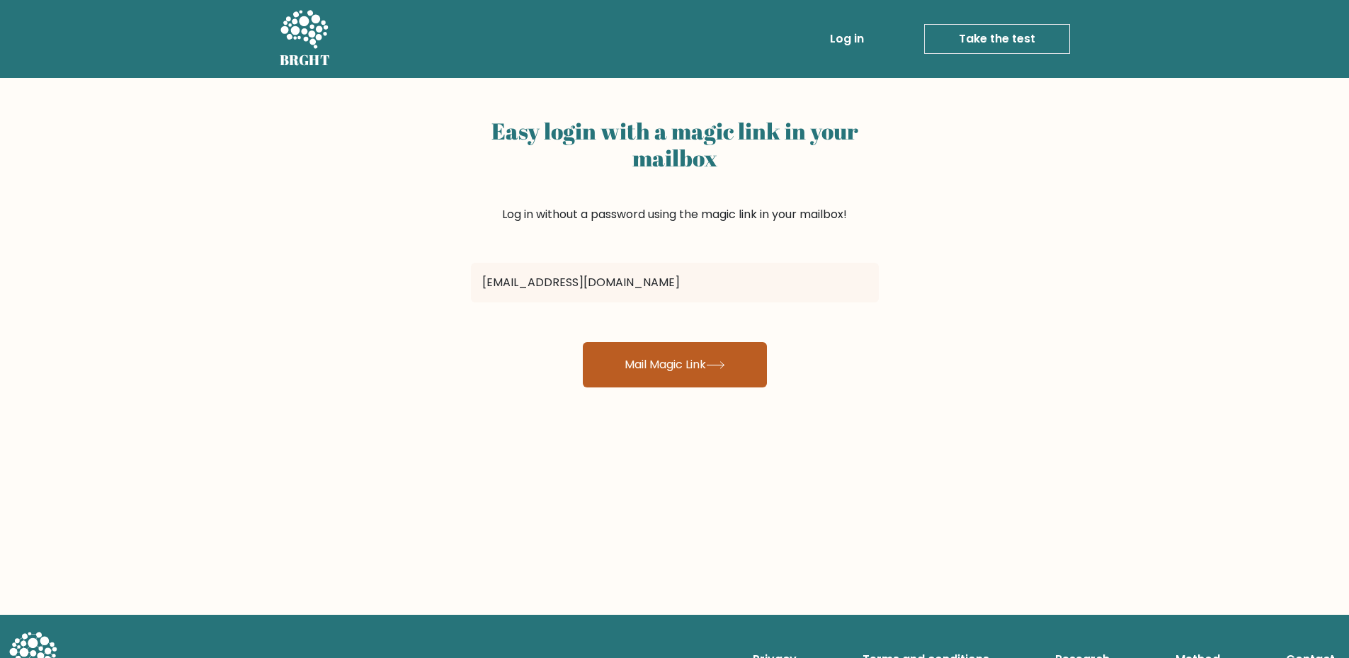
click at [656, 364] on button "Mail Magic Link" at bounding box center [675, 364] width 184 height 45
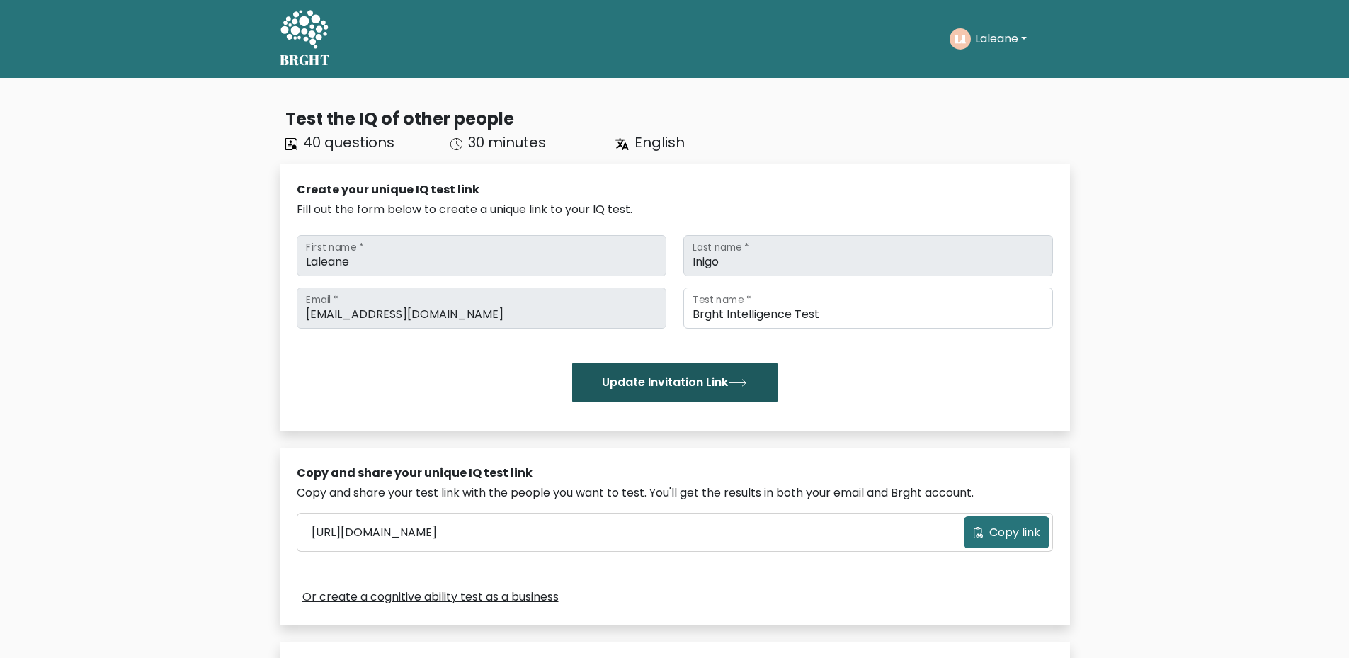
click at [711, 389] on button "Update Invitation Link" at bounding box center [674, 382] width 205 height 40
